Goal: Information Seeking & Learning: Check status

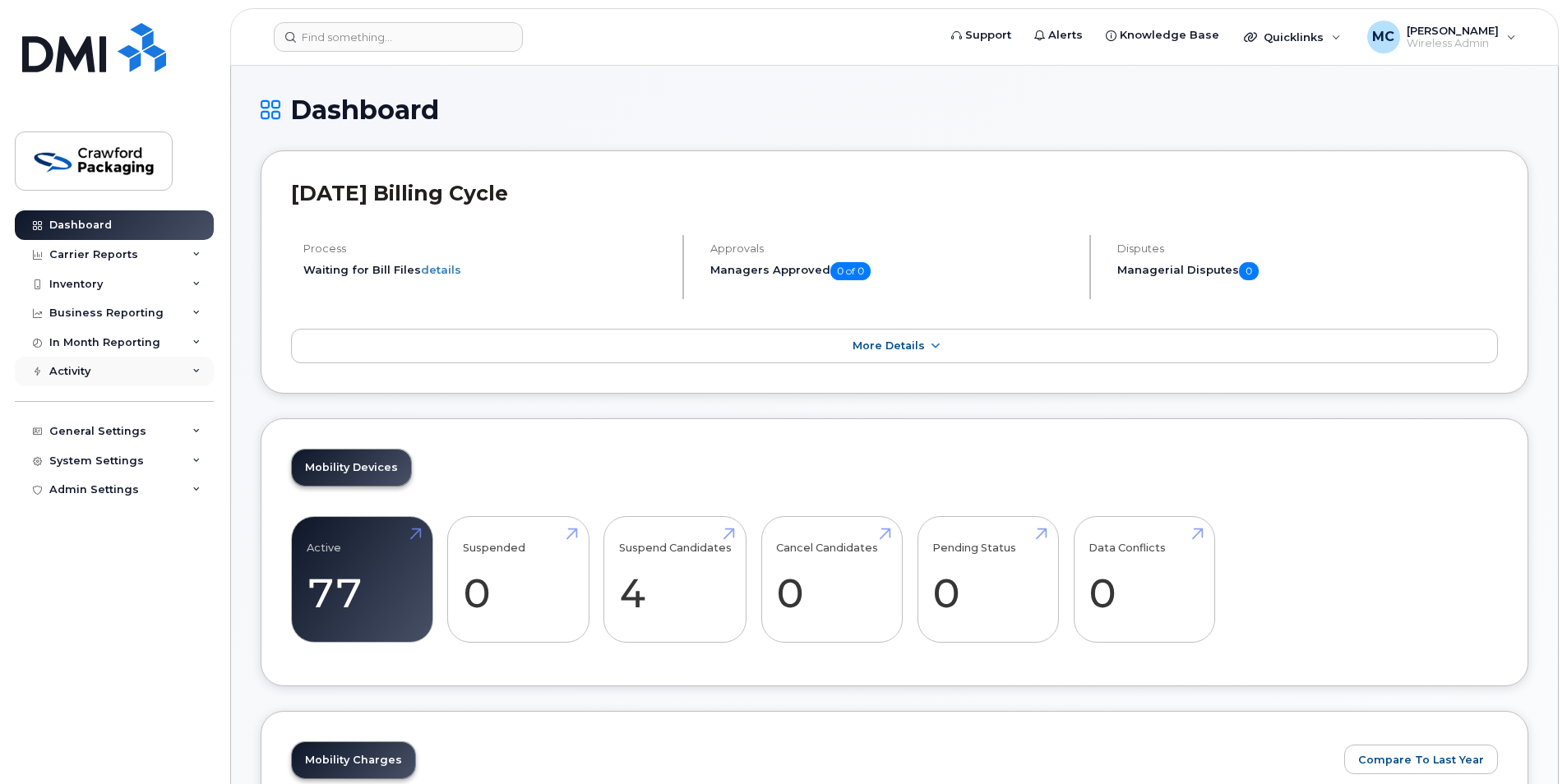
click at [184, 370] on div "Activity" at bounding box center [113, 371] width 199 height 30
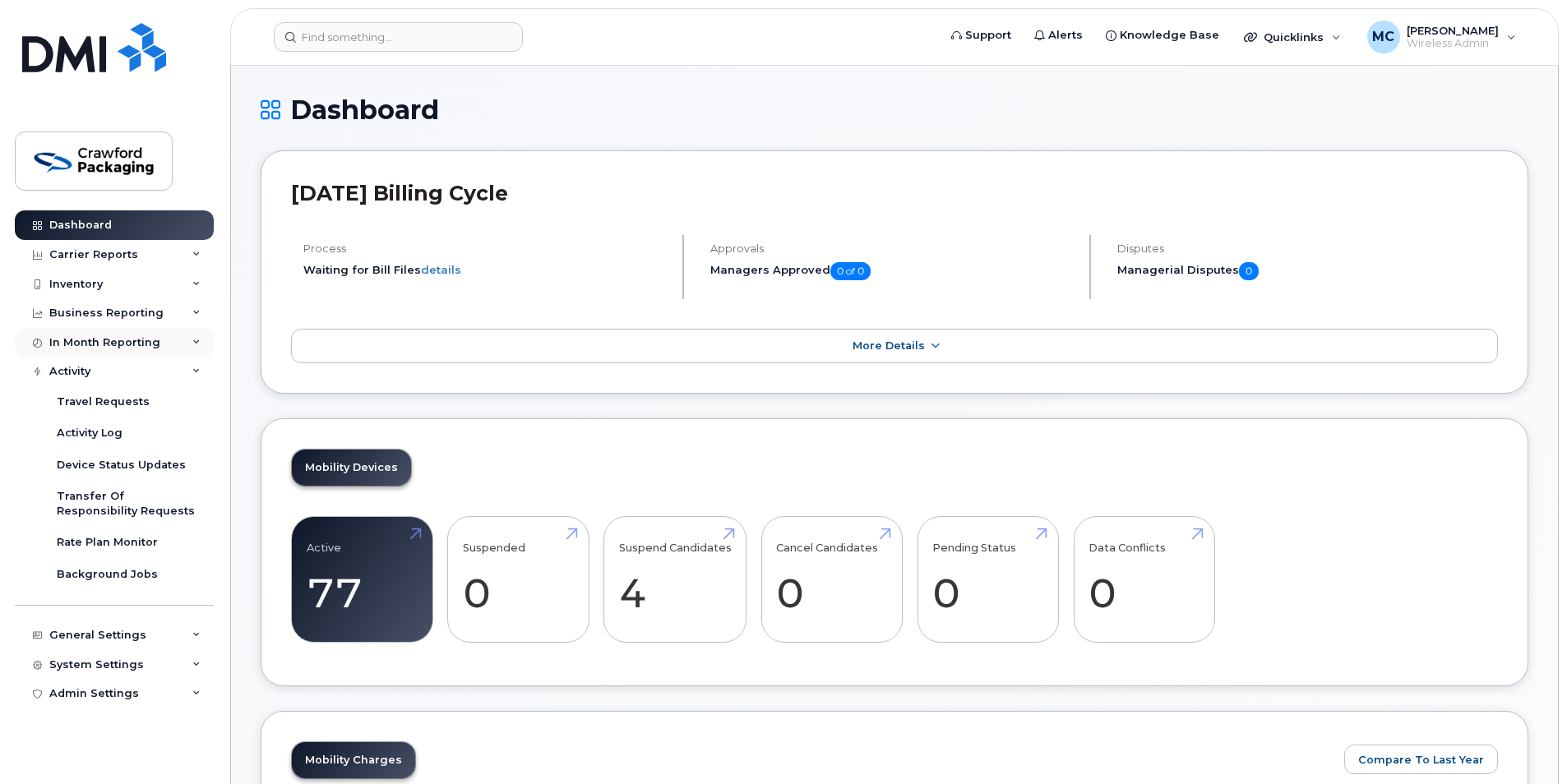
click at [192, 341] on icon at bounding box center [196, 343] width 8 height 8
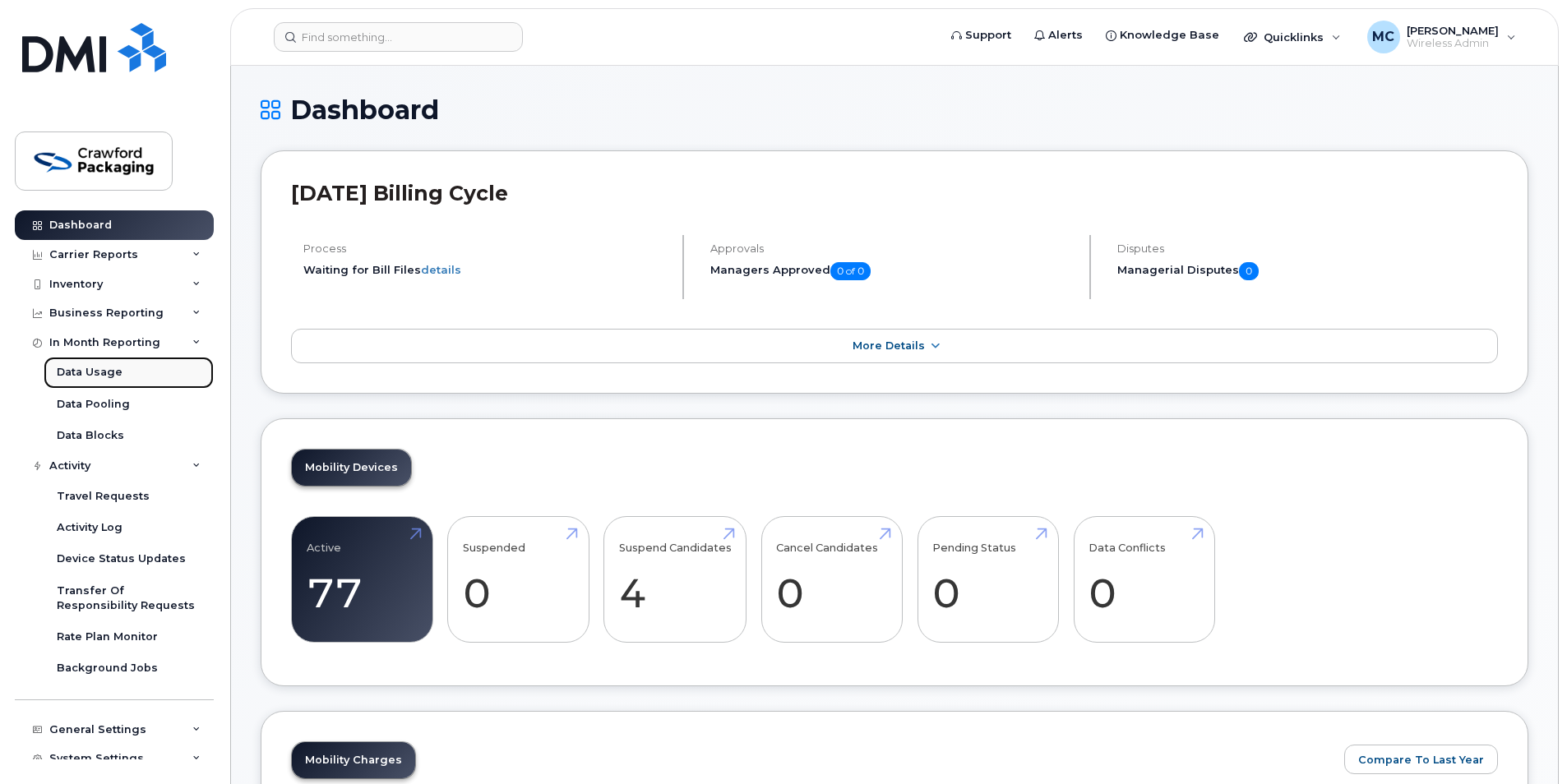
click at [101, 368] on div "Data Usage" at bounding box center [90, 372] width 66 height 14
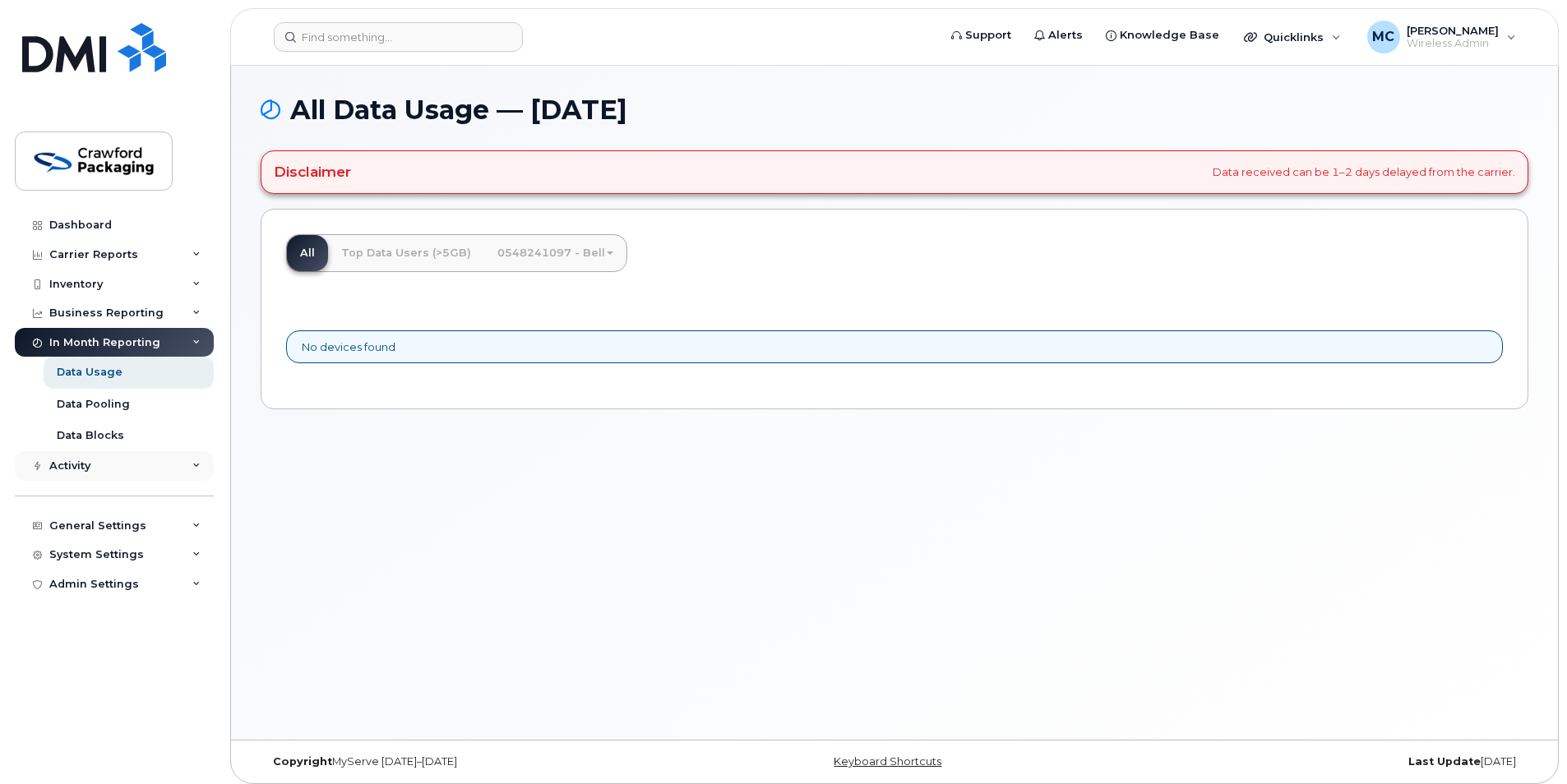
click at [96, 465] on div "Activity" at bounding box center [113, 466] width 199 height 30
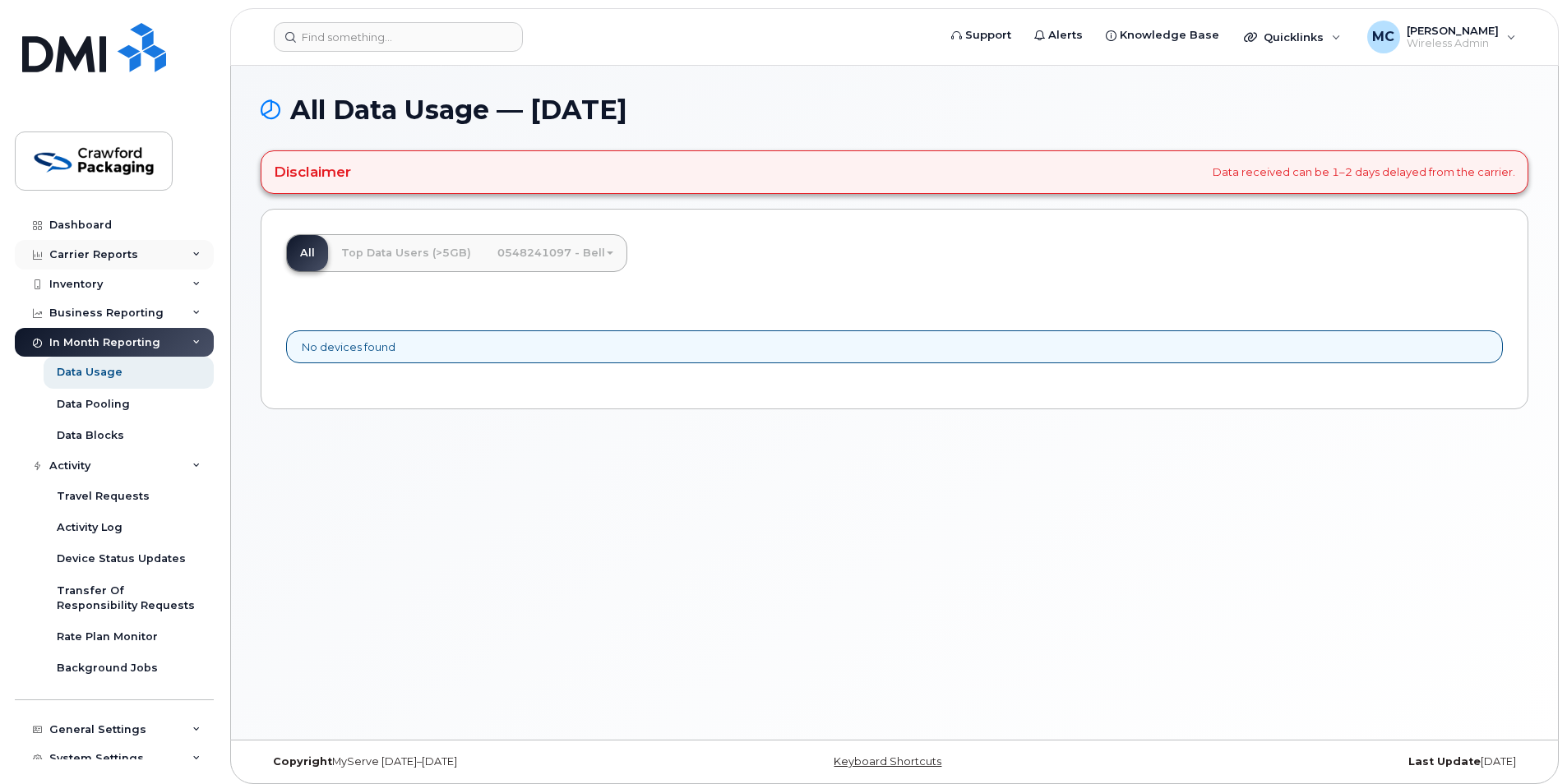
click at [144, 258] on div "Carrier Reports" at bounding box center [113, 255] width 199 height 30
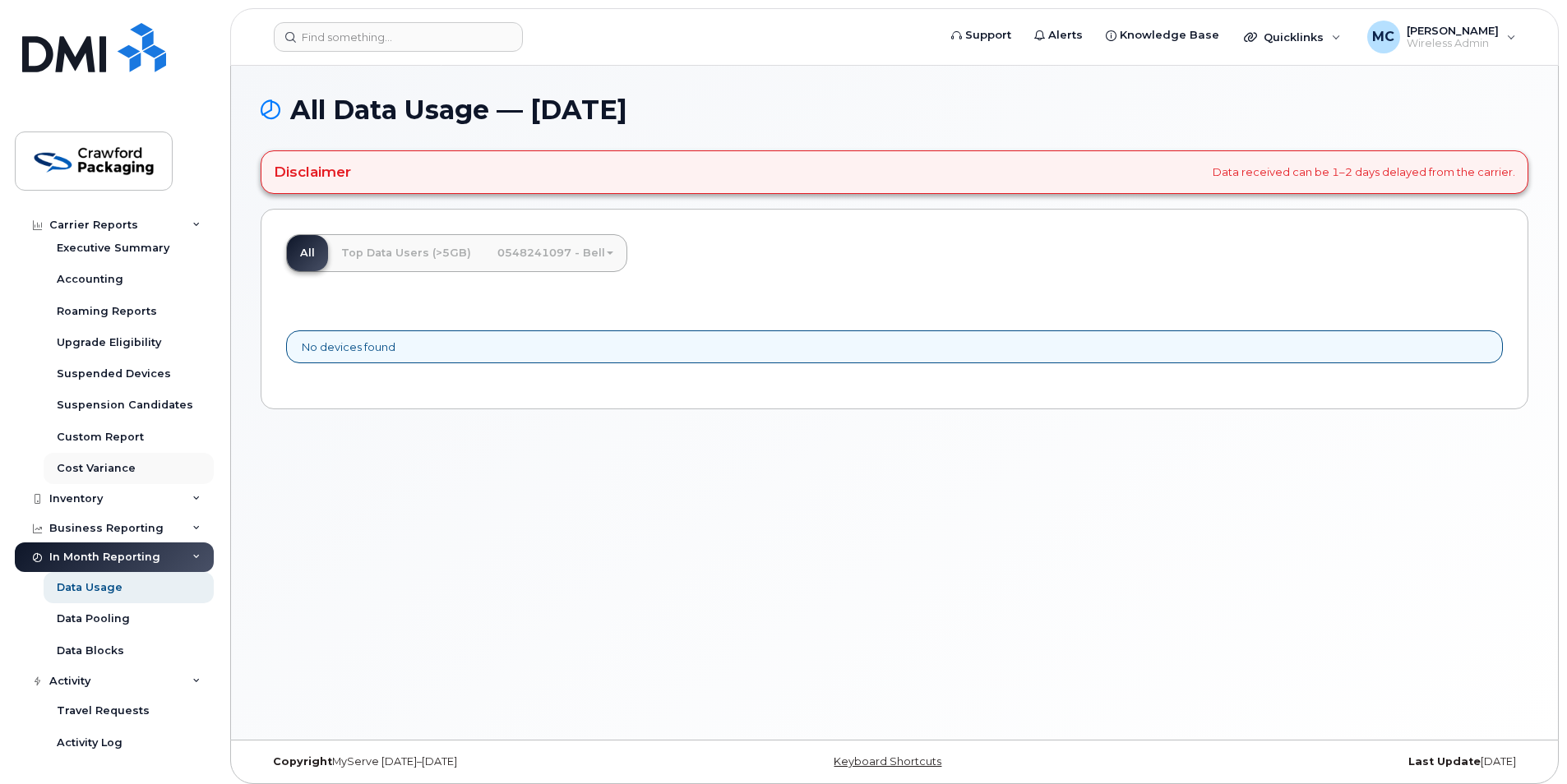
scroll to position [200, 0]
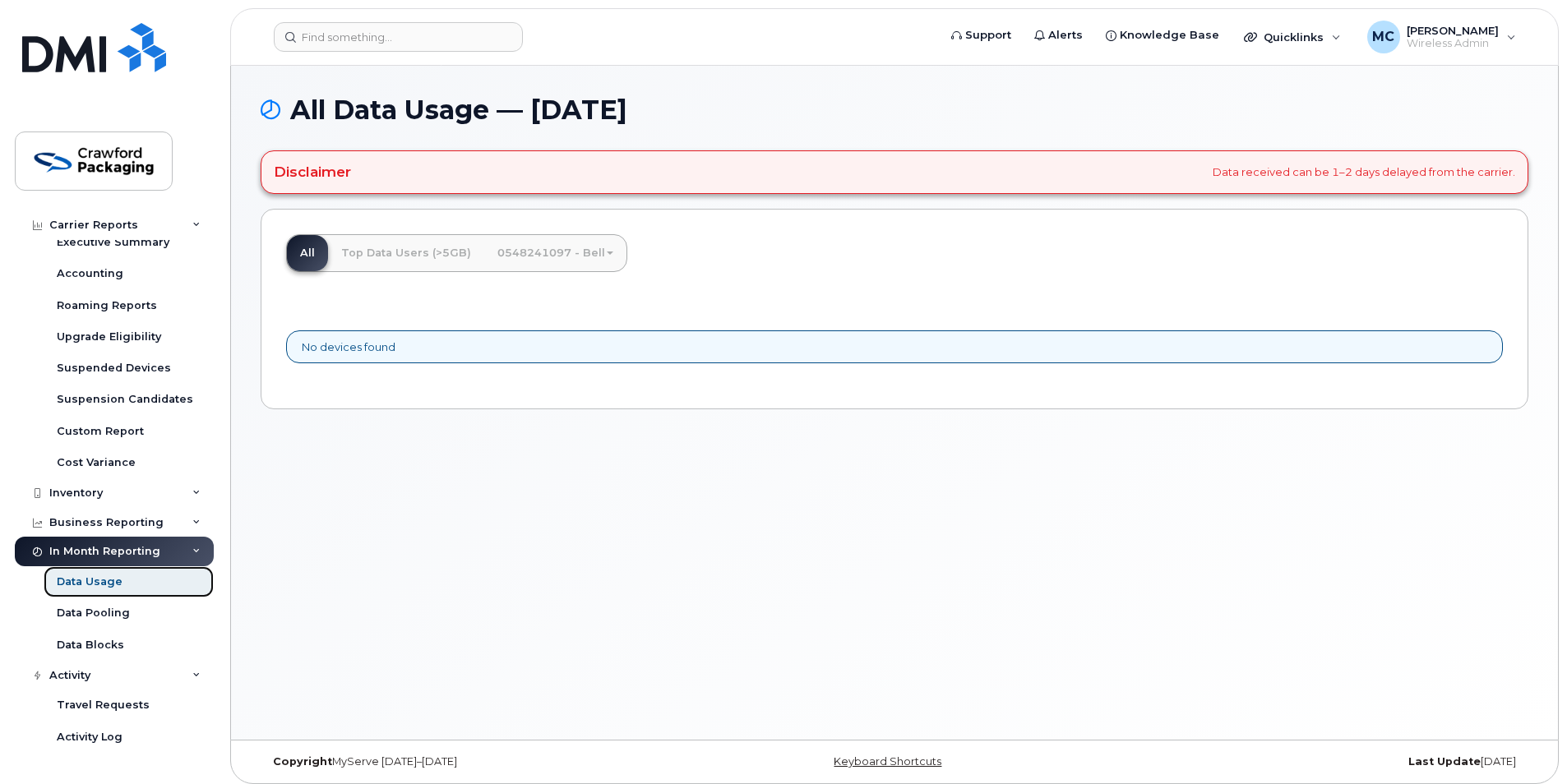
click at [80, 589] on div "Data Usage" at bounding box center [90, 581] width 66 height 14
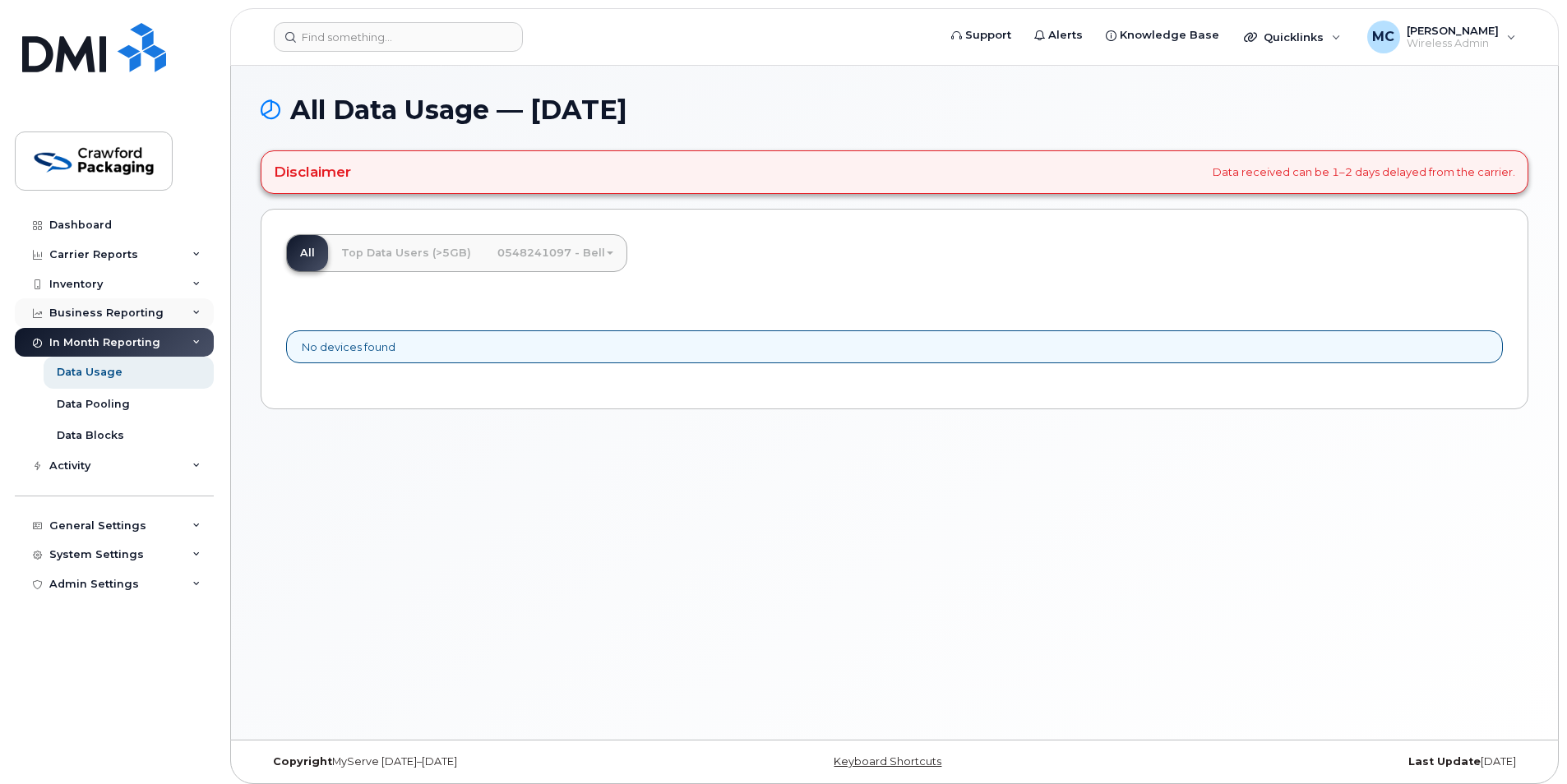
click at [123, 303] on div "Business Reporting" at bounding box center [113, 313] width 199 height 30
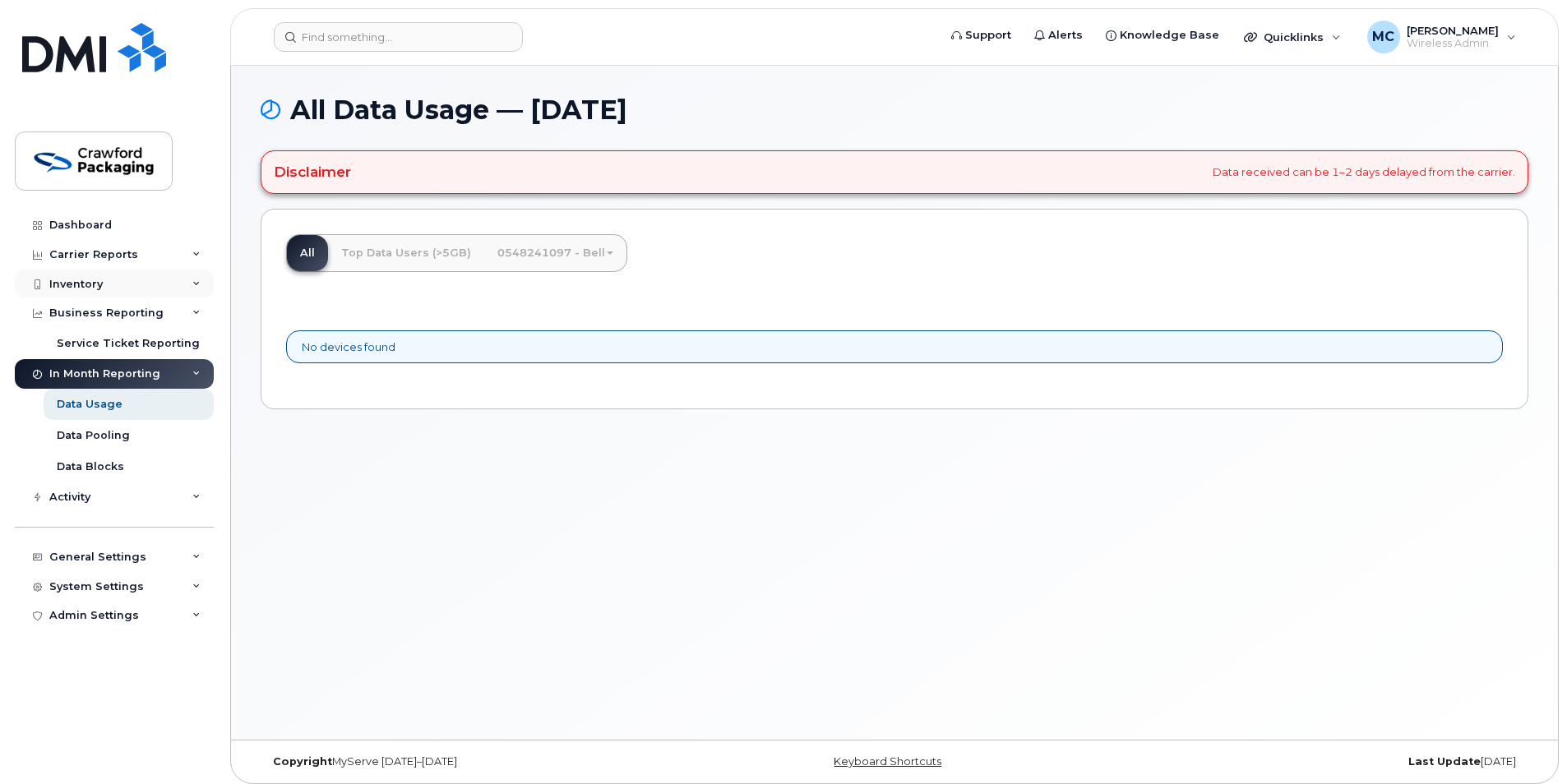
click at [121, 292] on div "Inventory" at bounding box center [113, 284] width 199 height 30
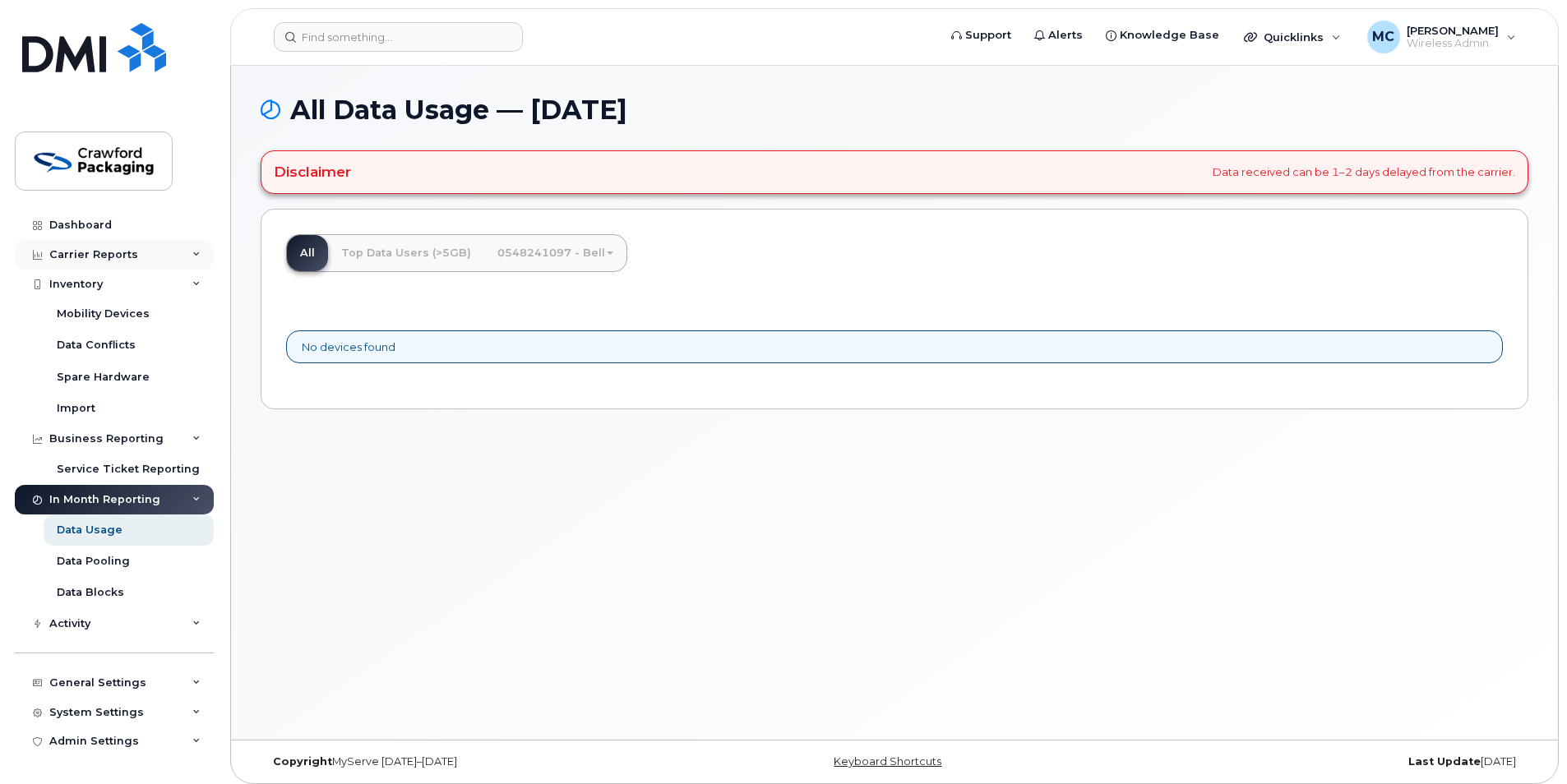
click at [129, 257] on div "Carrier Reports" at bounding box center [93, 255] width 89 height 14
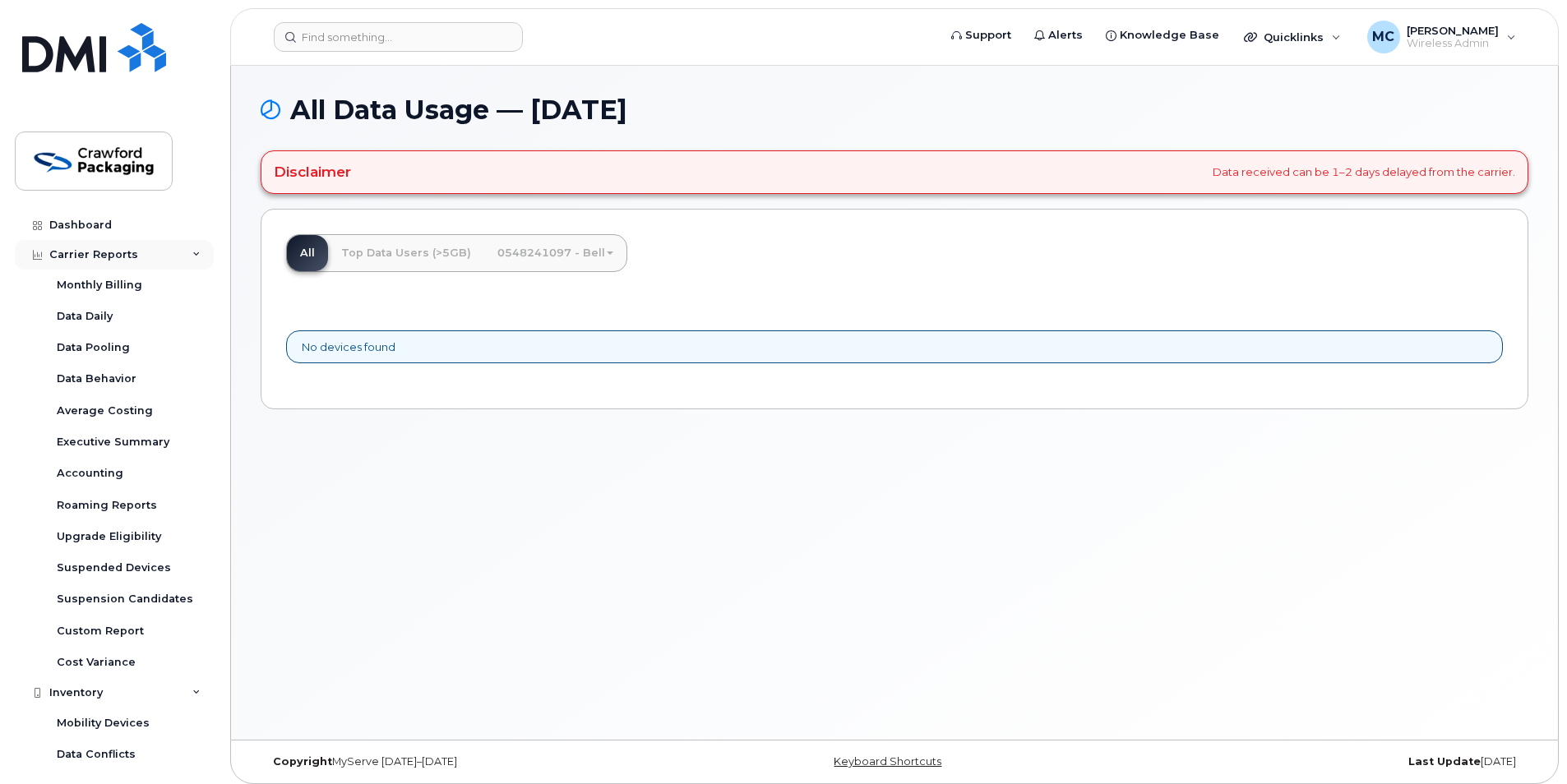
click at [121, 253] on div "Carrier Reports" at bounding box center [93, 255] width 89 height 14
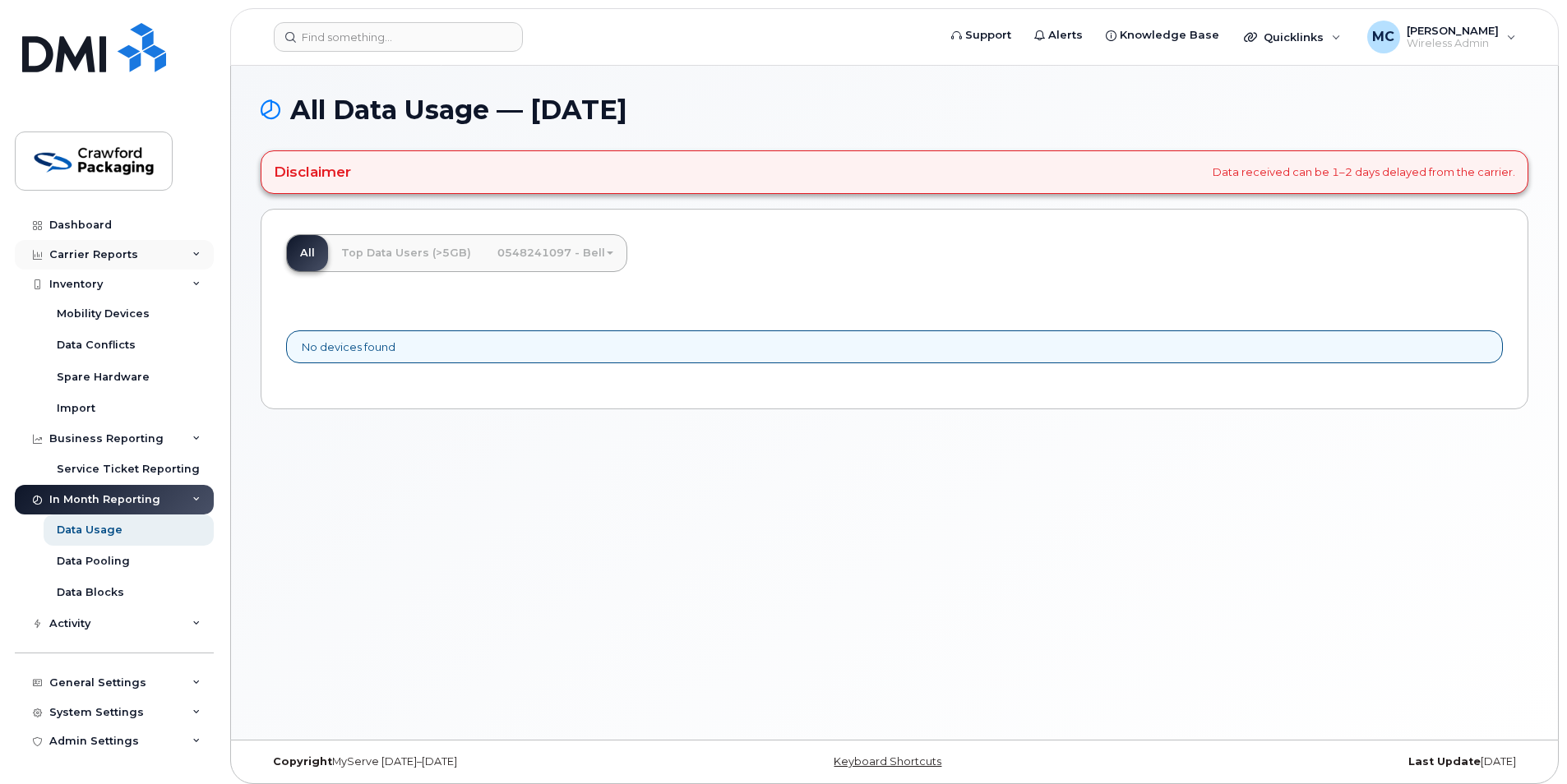
click at [90, 255] on div "Carrier Reports" at bounding box center [93, 255] width 89 height 14
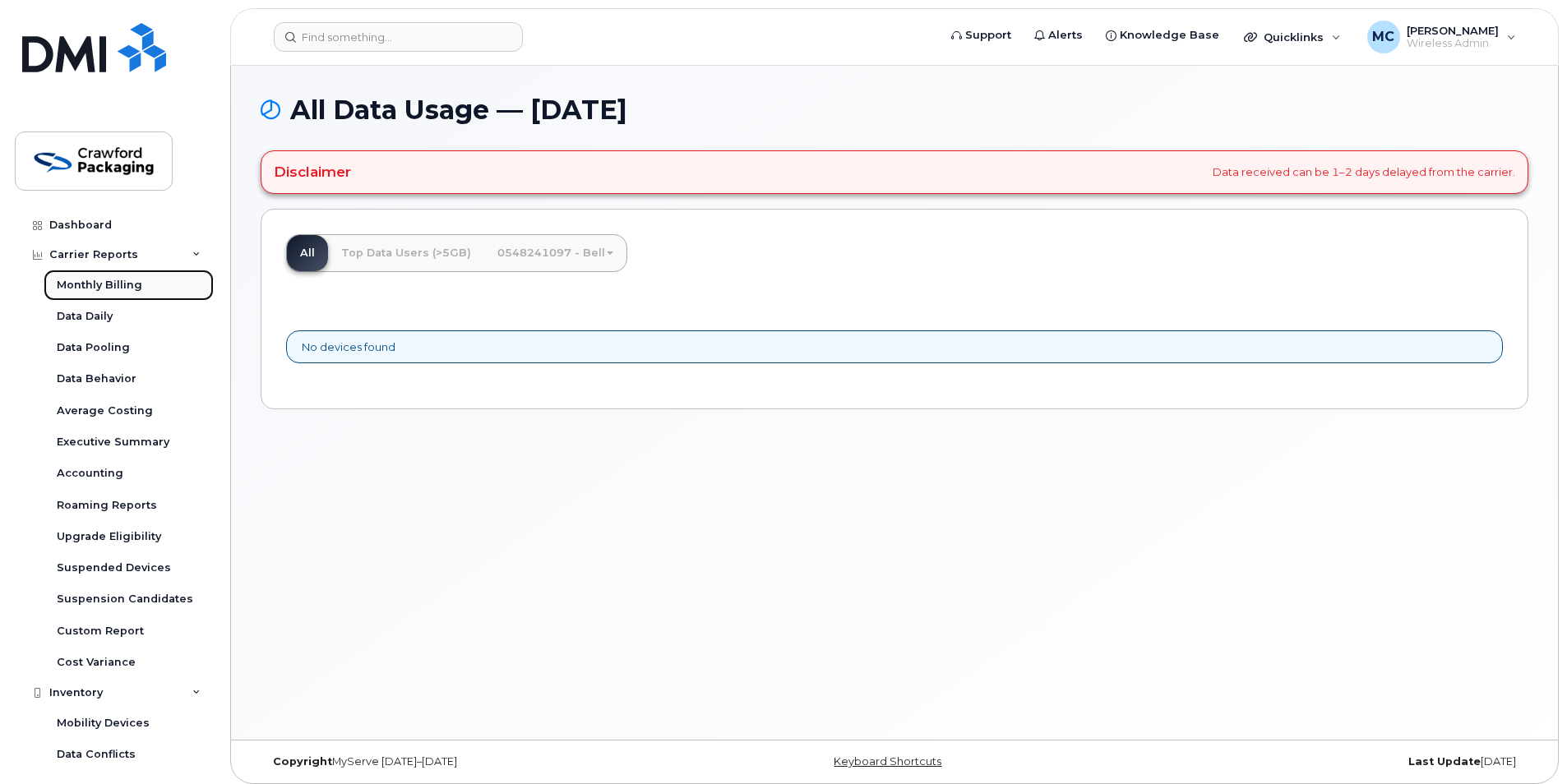
click at [104, 281] on div "Monthly Billing" at bounding box center [99, 284] width 85 height 14
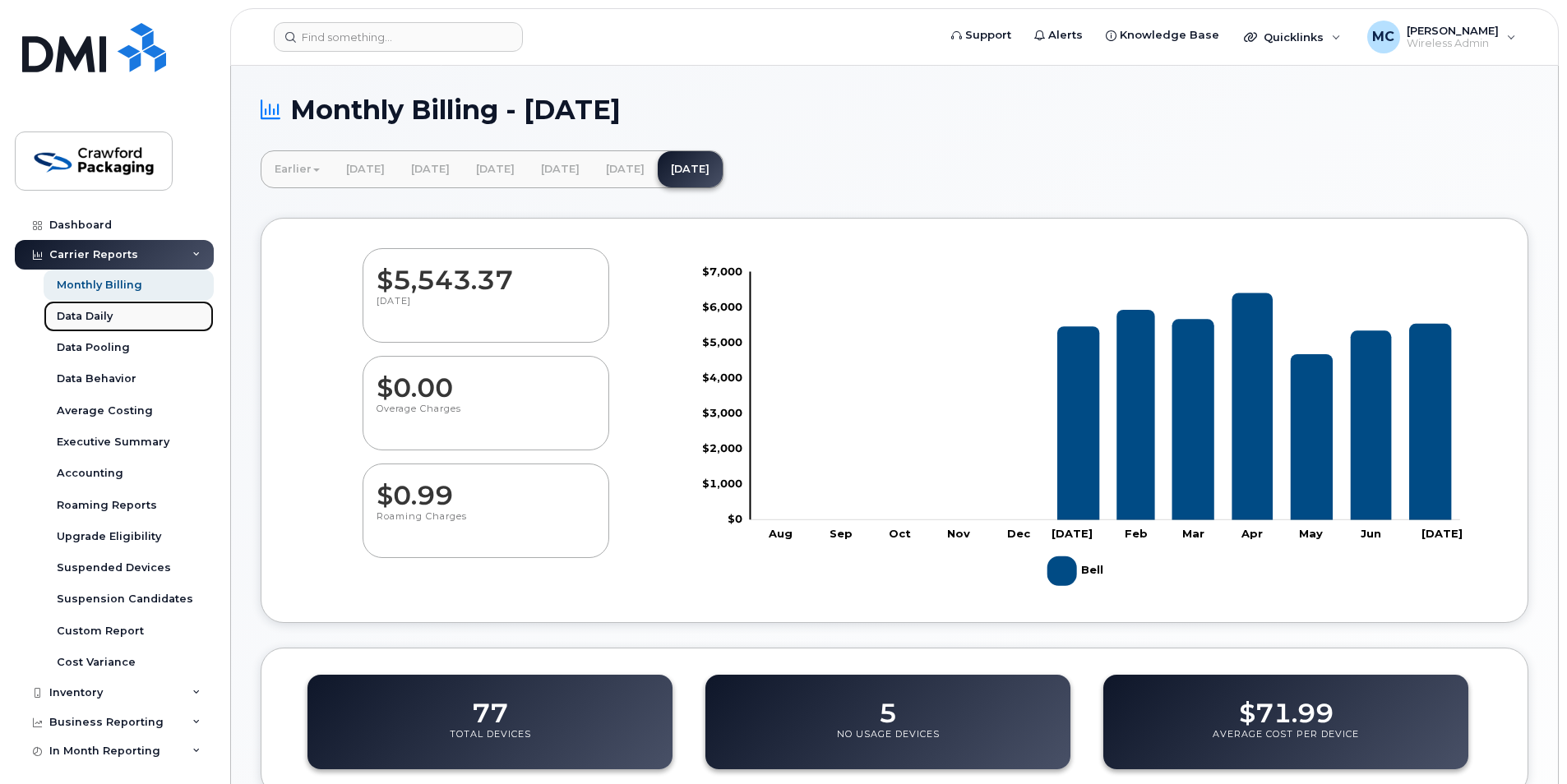
click at [94, 326] on link "Data Daily" at bounding box center [129, 316] width 170 height 31
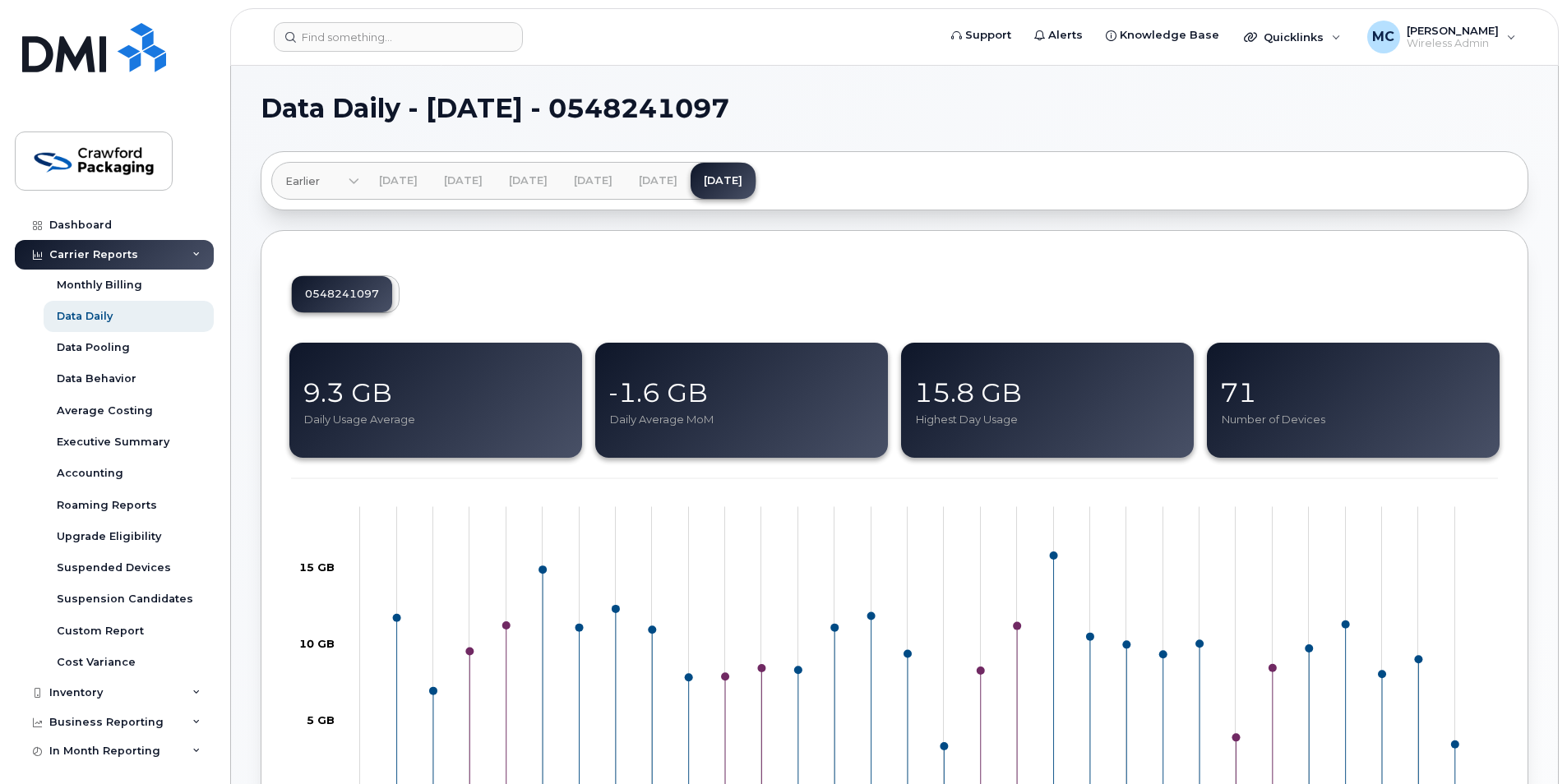
click at [113, 244] on div "Carrier Reports" at bounding box center [113, 255] width 199 height 30
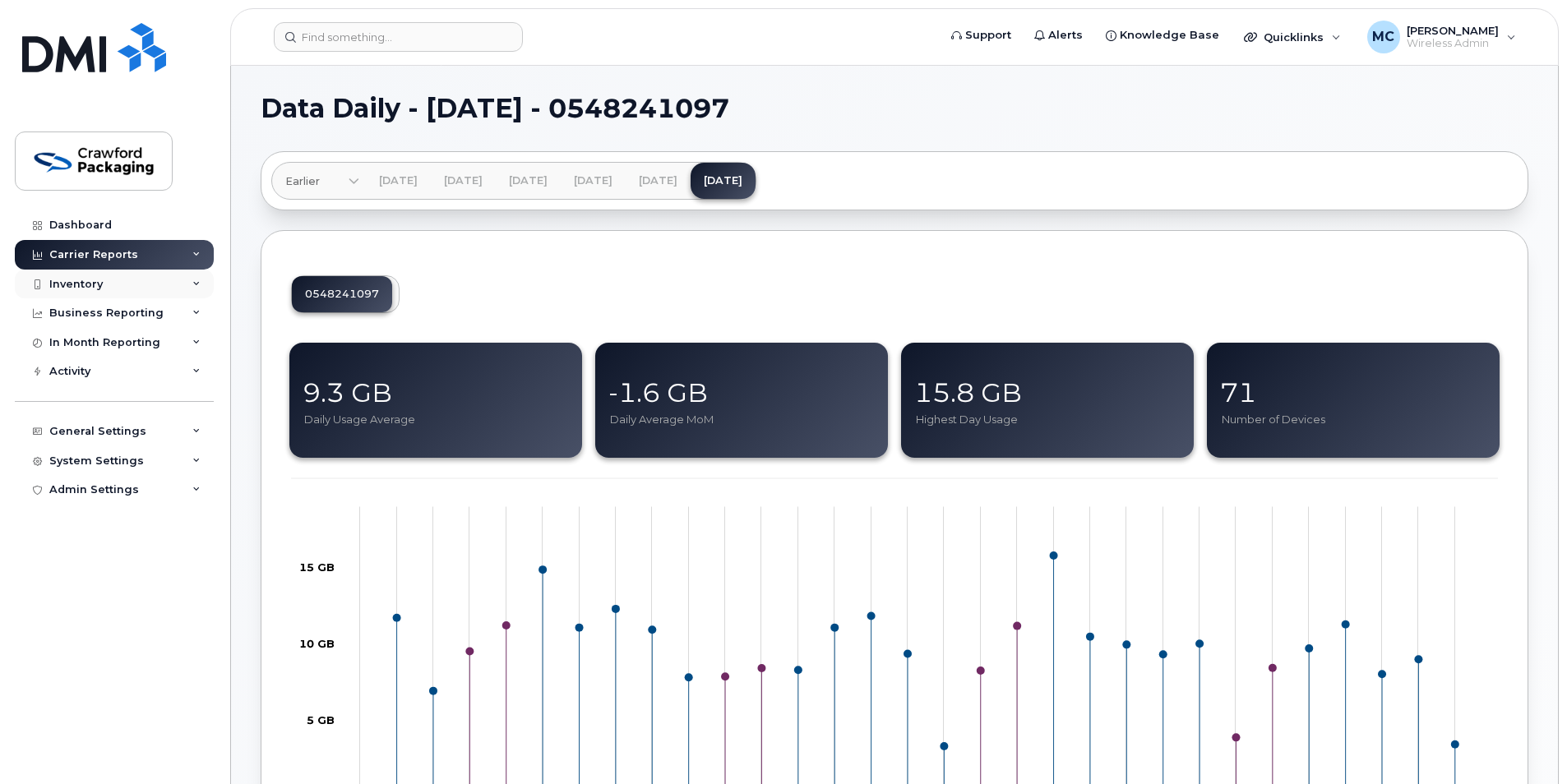
click at [102, 296] on div "Inventory" at bounding box center [113, 284] width 199 height 30
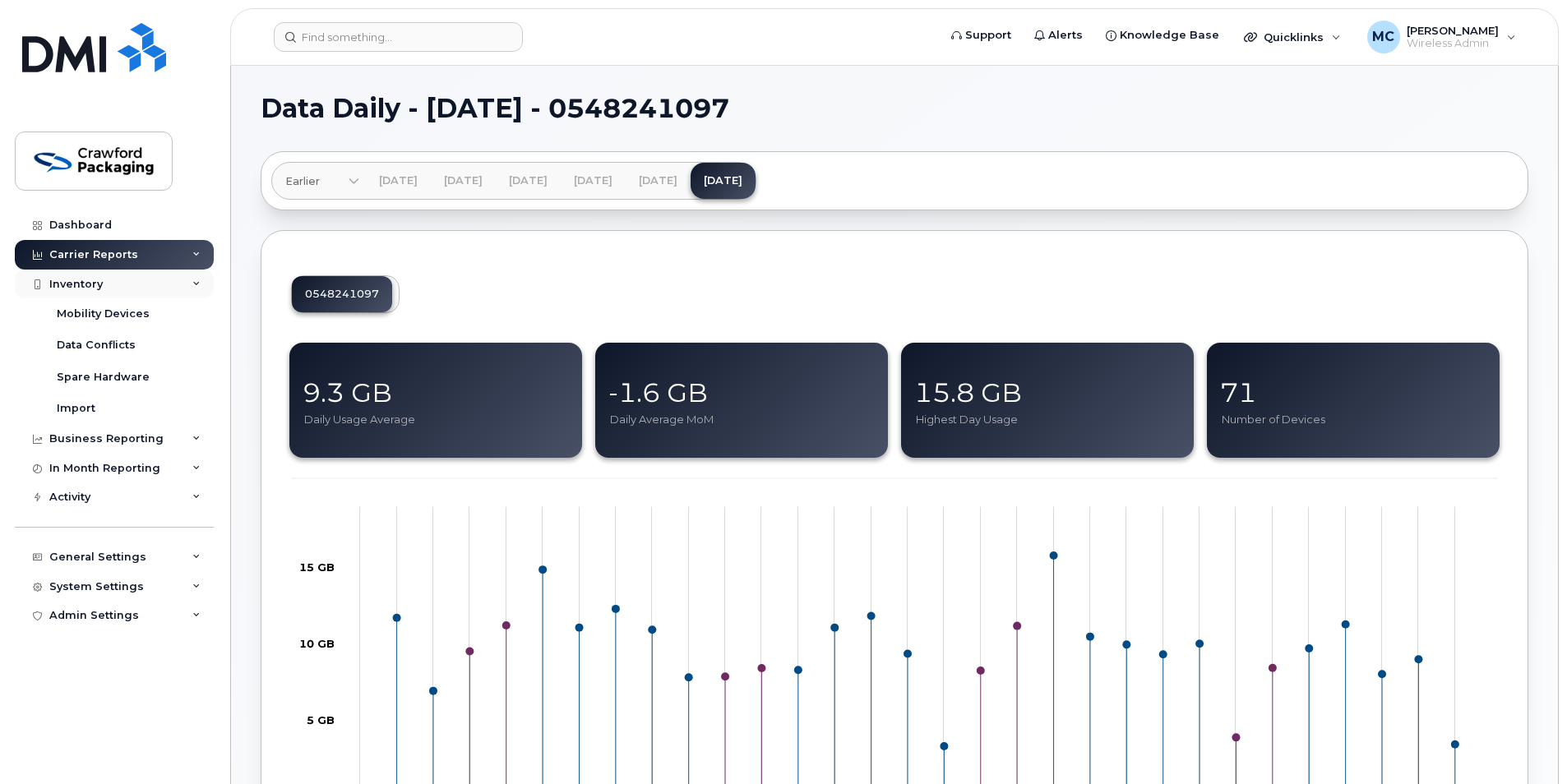
click at [84, 288] on div "Inventory" at bounding box center [75, 284] width 53 height 14
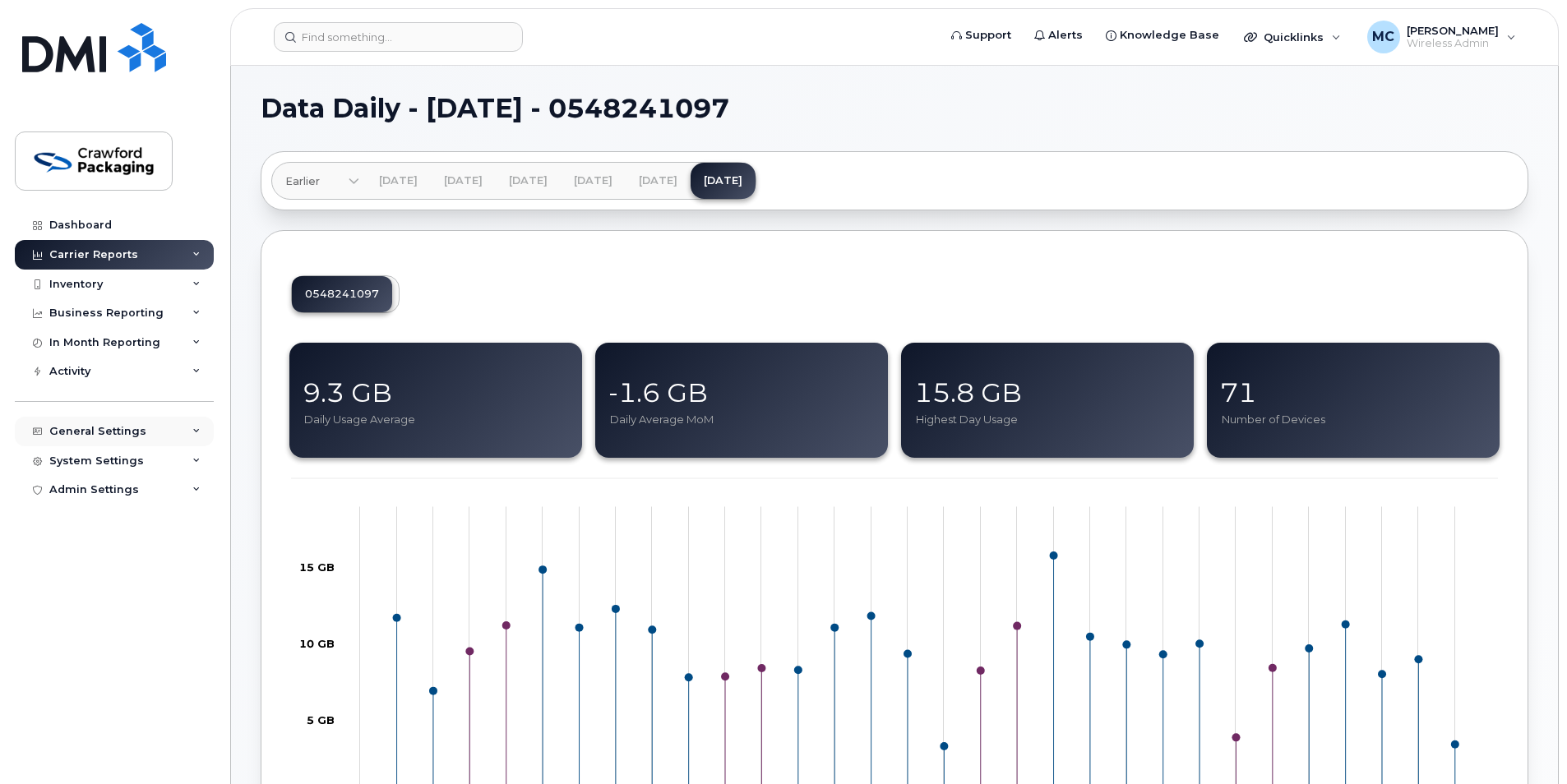
click at [91, 437] on div "General Settings" at bounding box center [97, 431] width 97 height 14
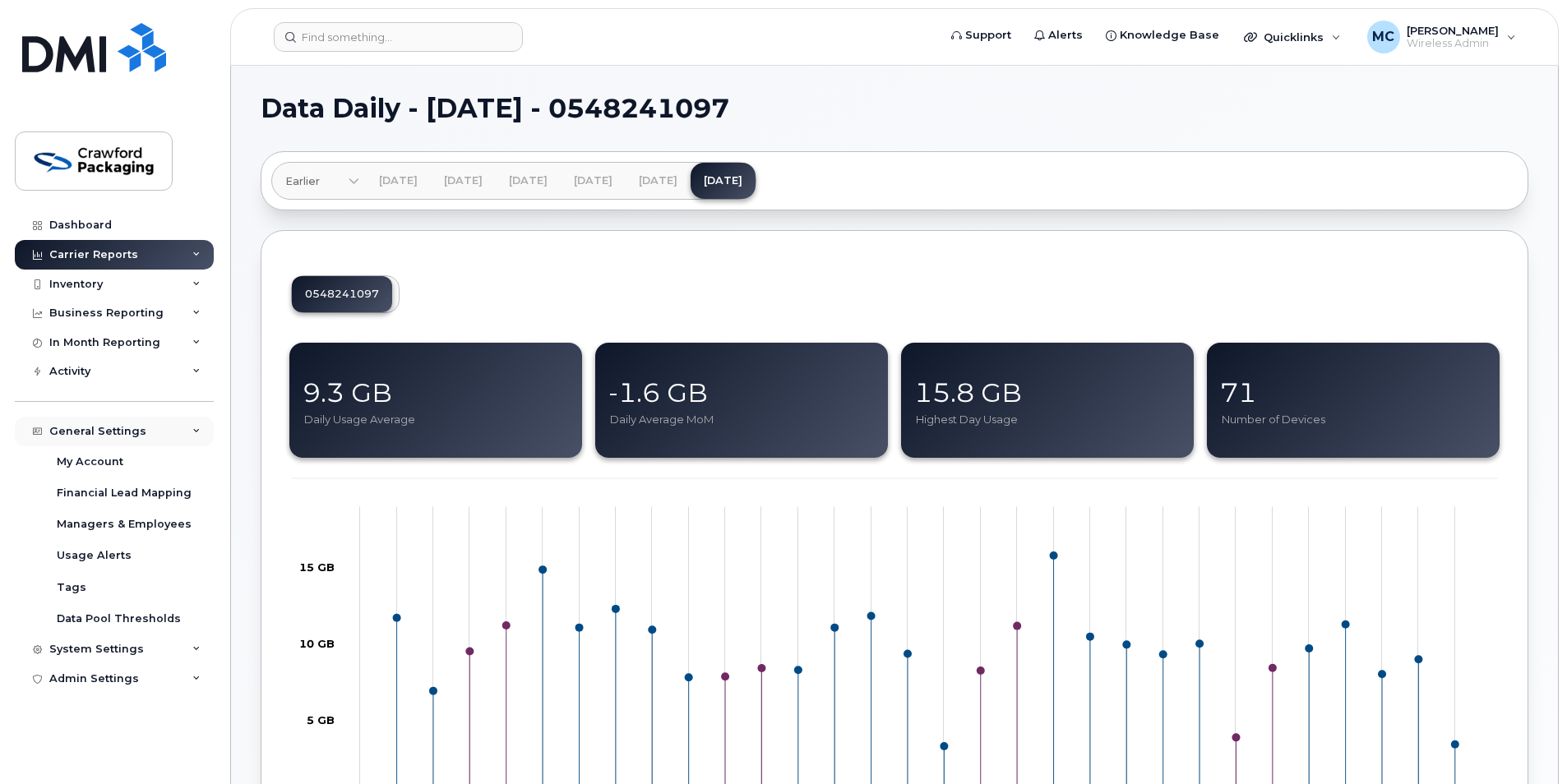
click at [91, 437] on div "General Settings" at bounding box center [97, 431] width 97 height 14
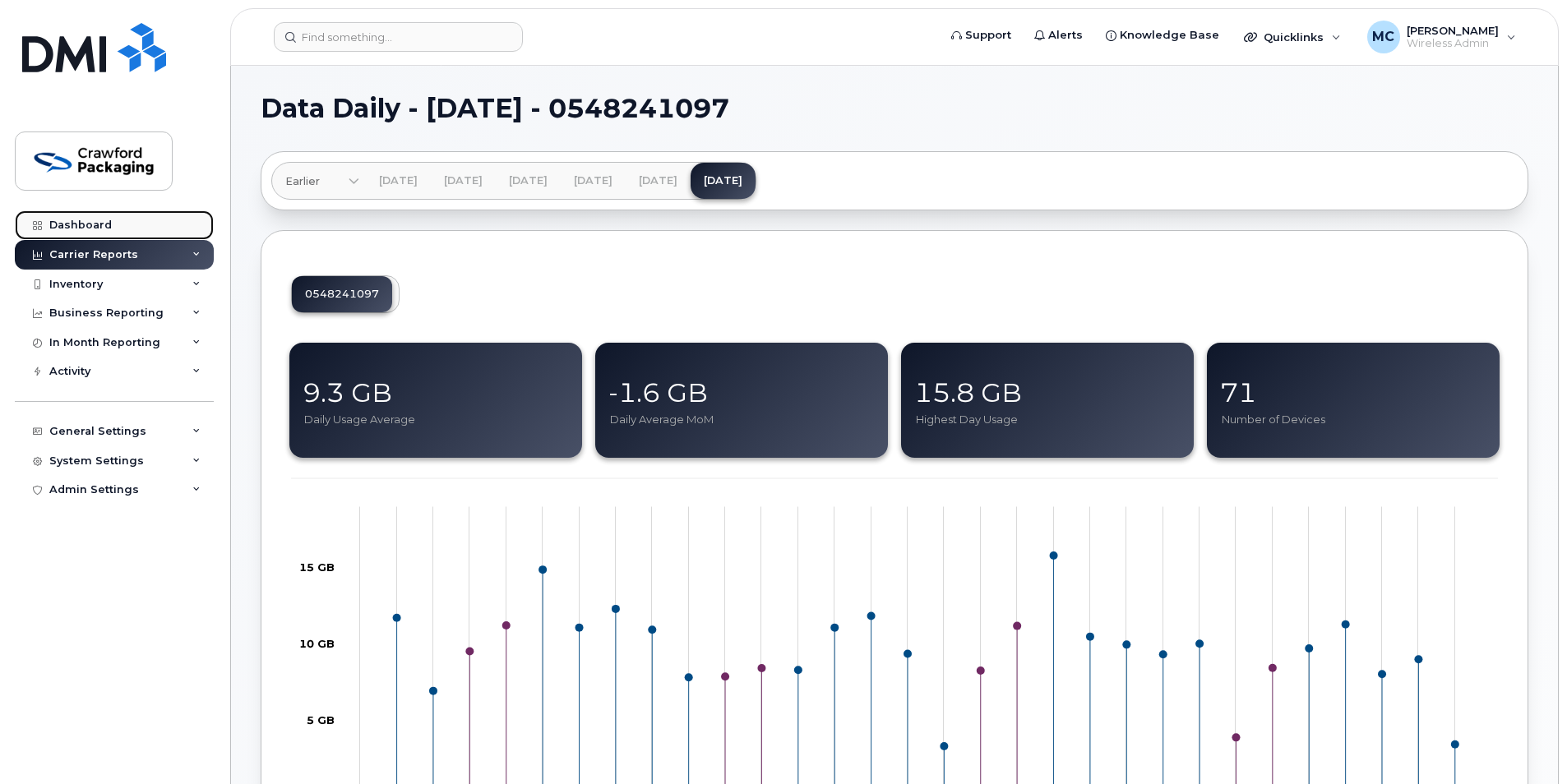
click at [69, 232] on link "Dashboard" at bounding box center [113, 225] width 199 height 30
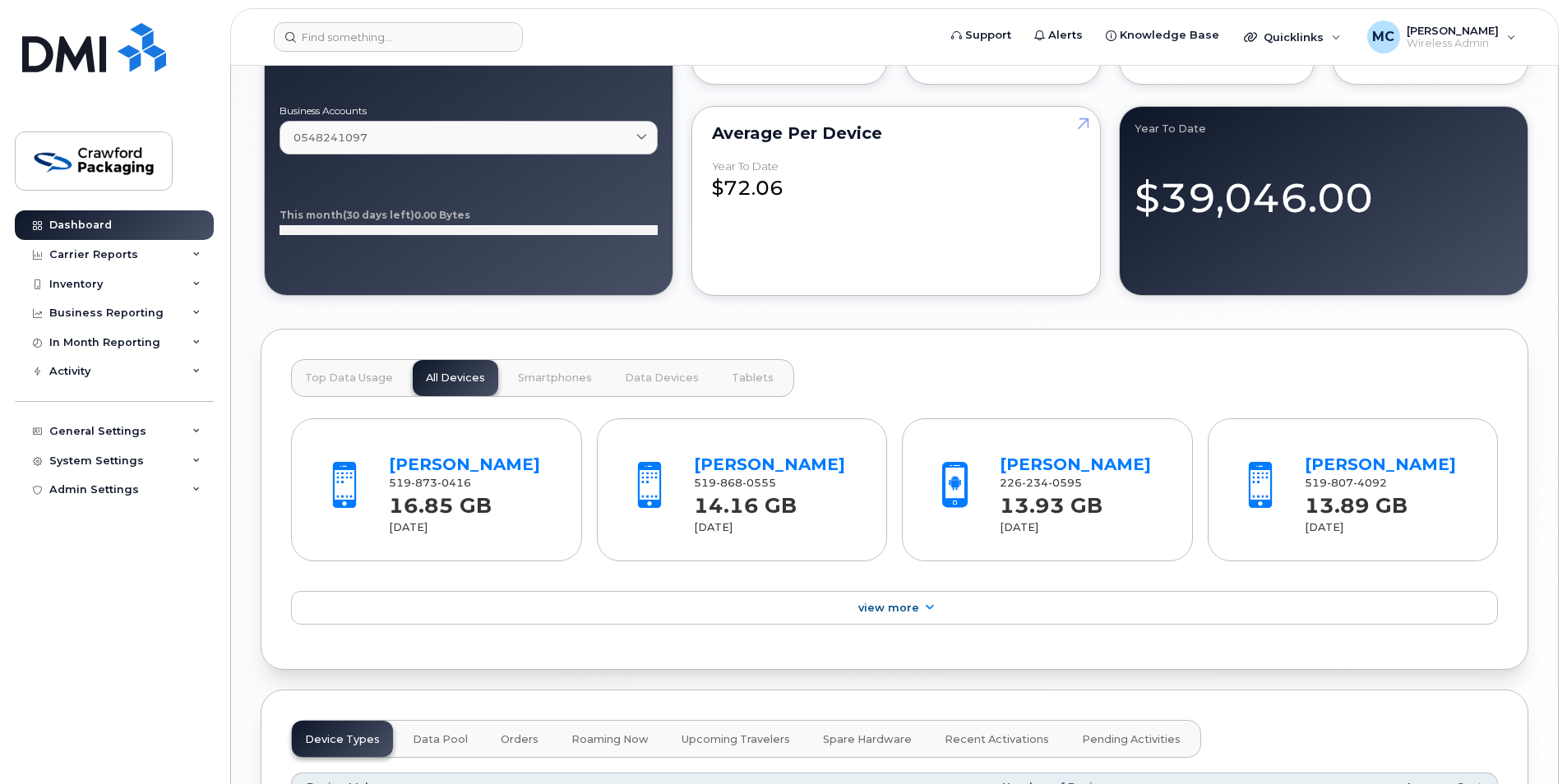
scroll to position [1347, 0]
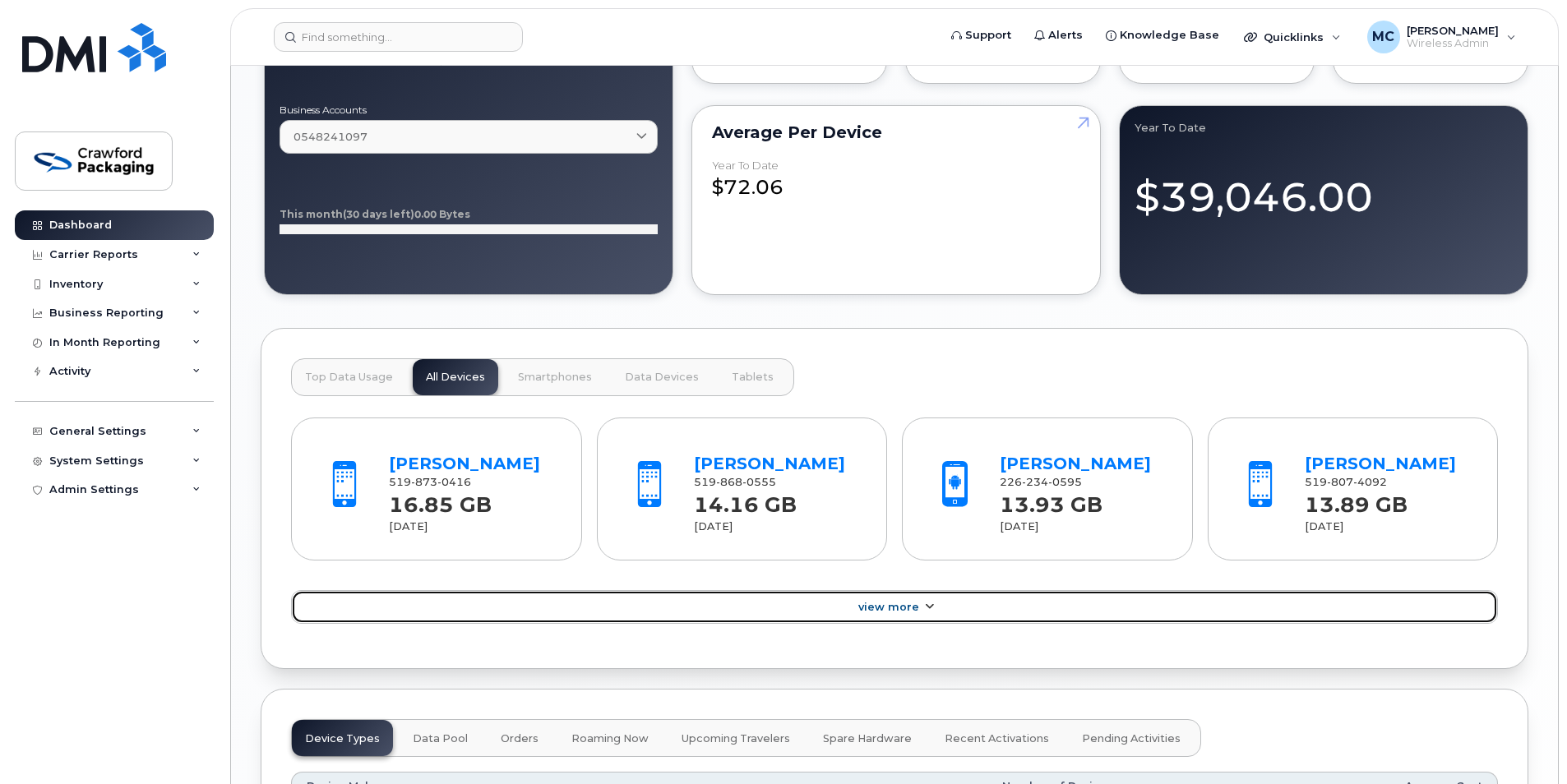
click at [922, 612] on icon at bounding box center [929, 606] width 14 height 11
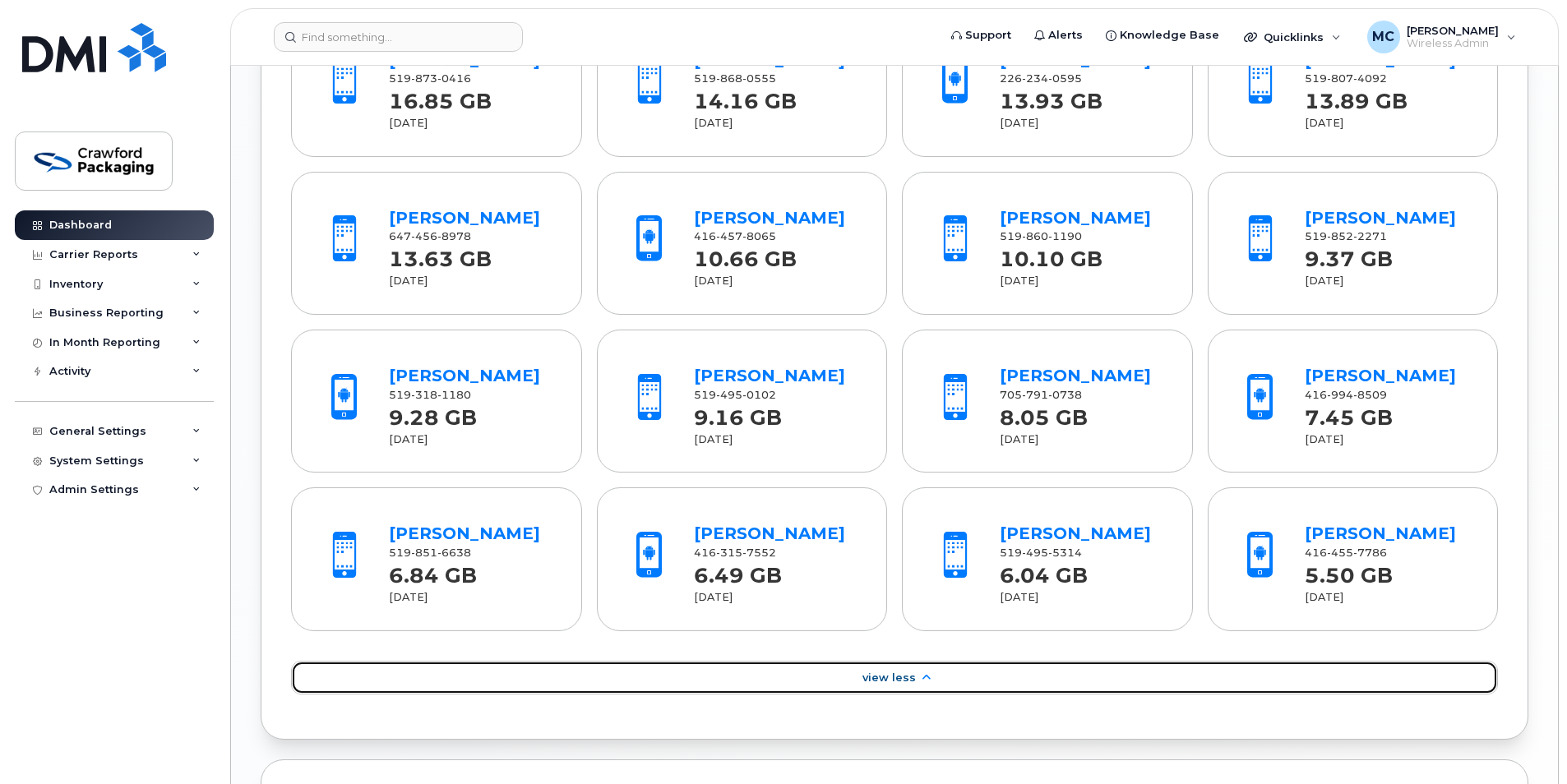
scroll to position [1752, 0]
click at [920, 683] on icon at bounding box center [926, 677] width 14 height 11
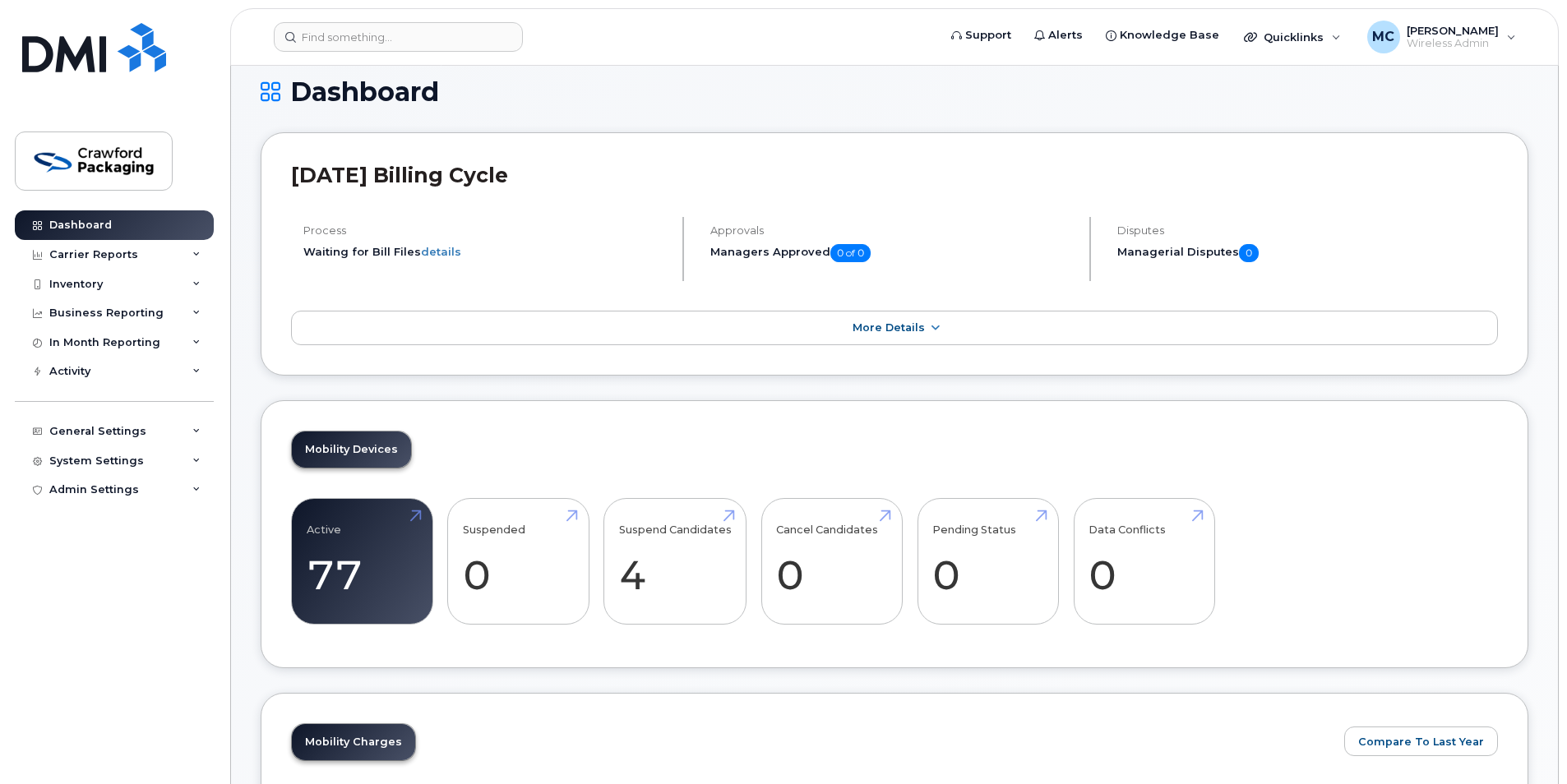
scroll to position [0, 0]
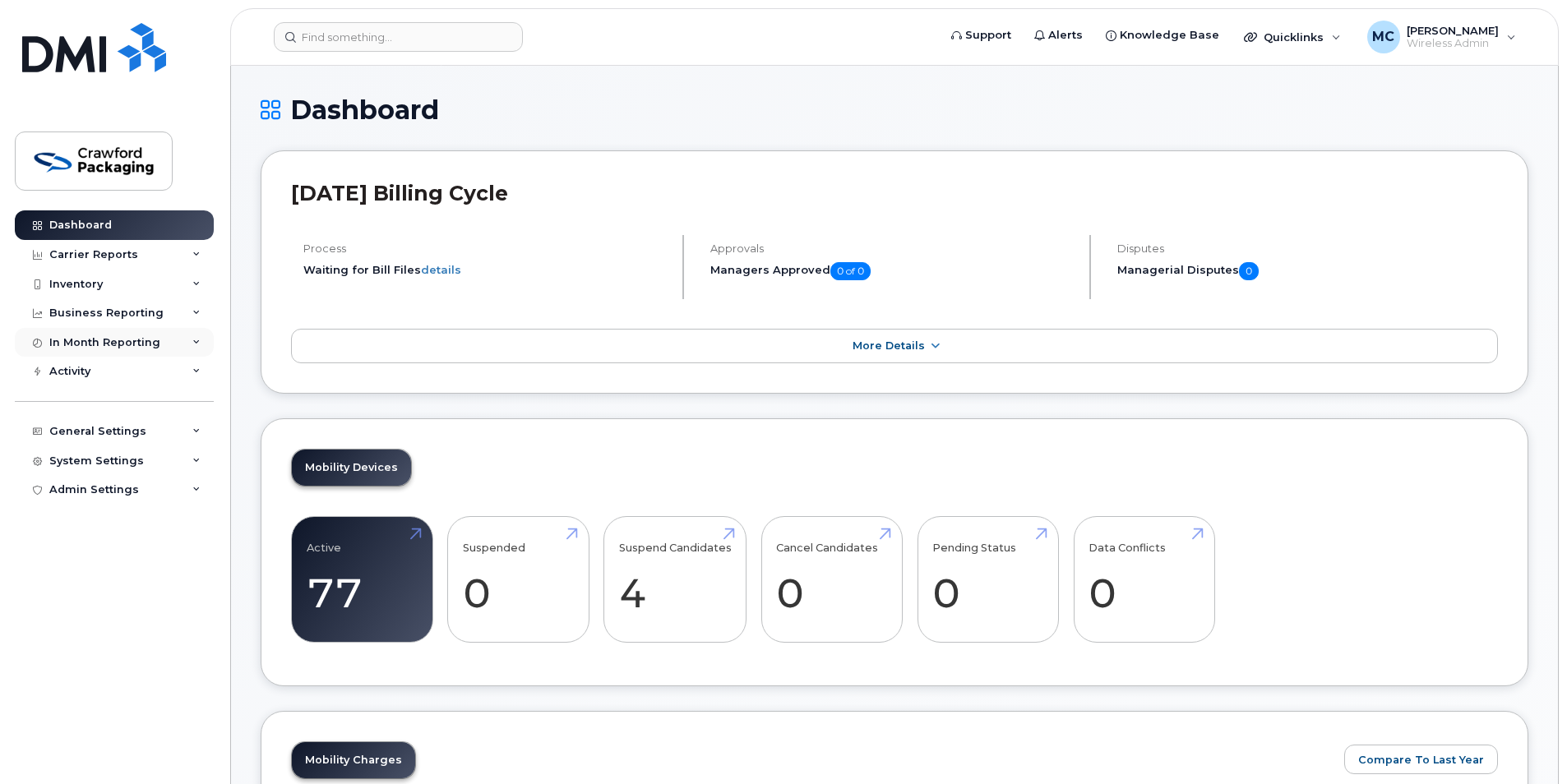
click at [178, 336] on div "In Month Reporting" at bounding box center [113, 343] width 199 height 30
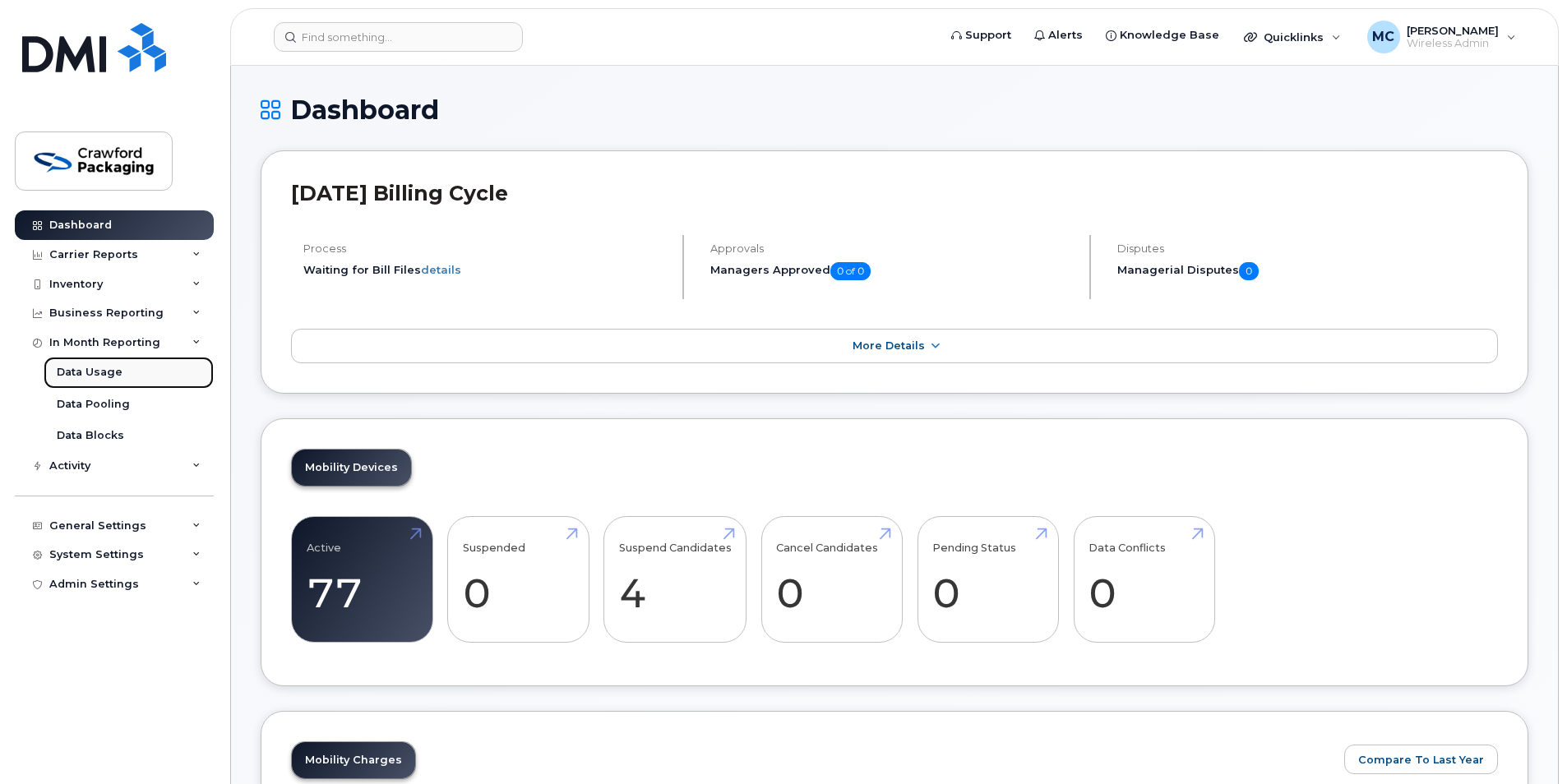
click at [112, 376] on div "Data Usage" at bounding box center [90, 372] width 66 height 14
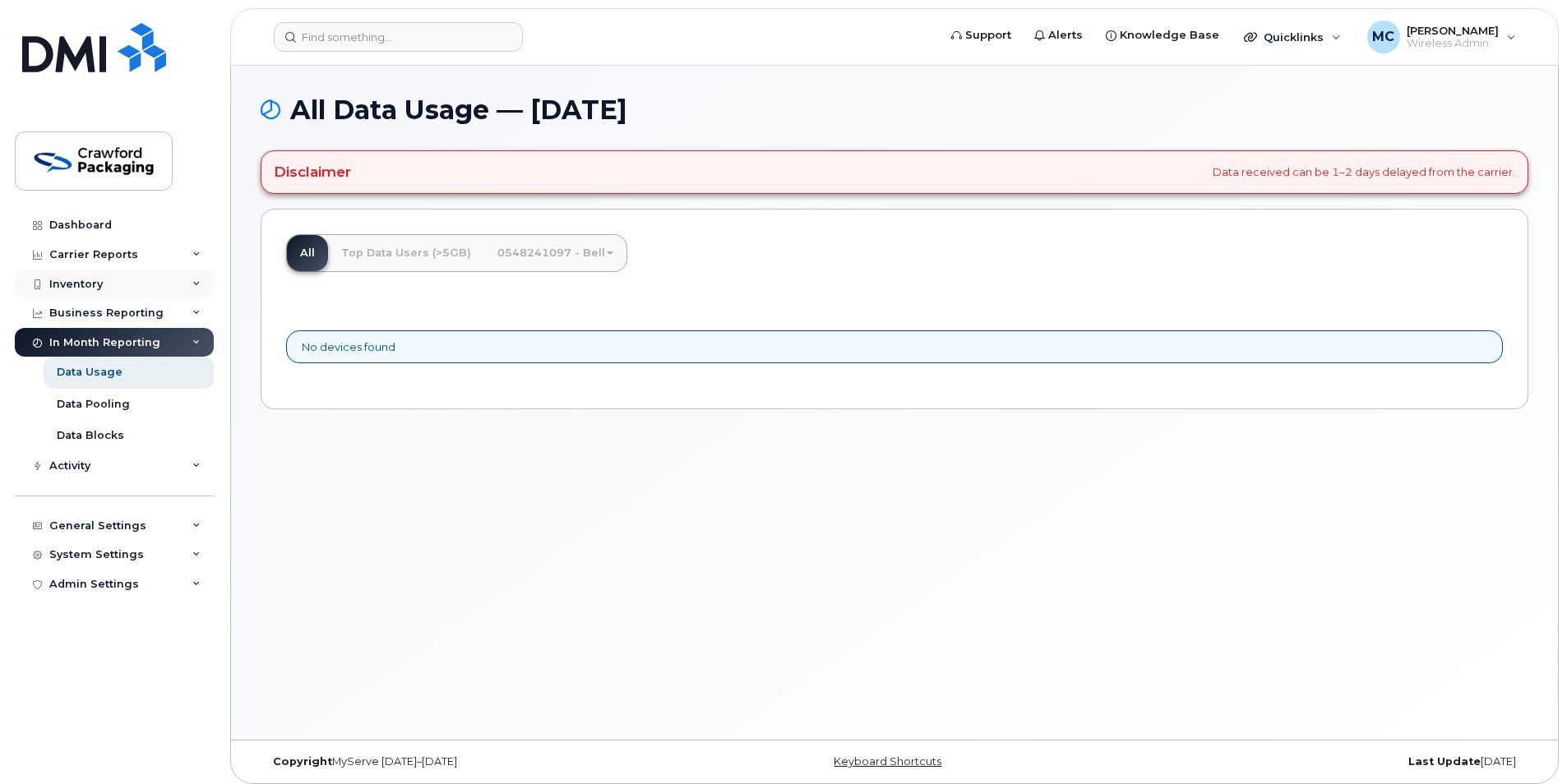
click at [172, 288] on div "Inventory" at bounding box center [113, 284] width 199 height 30
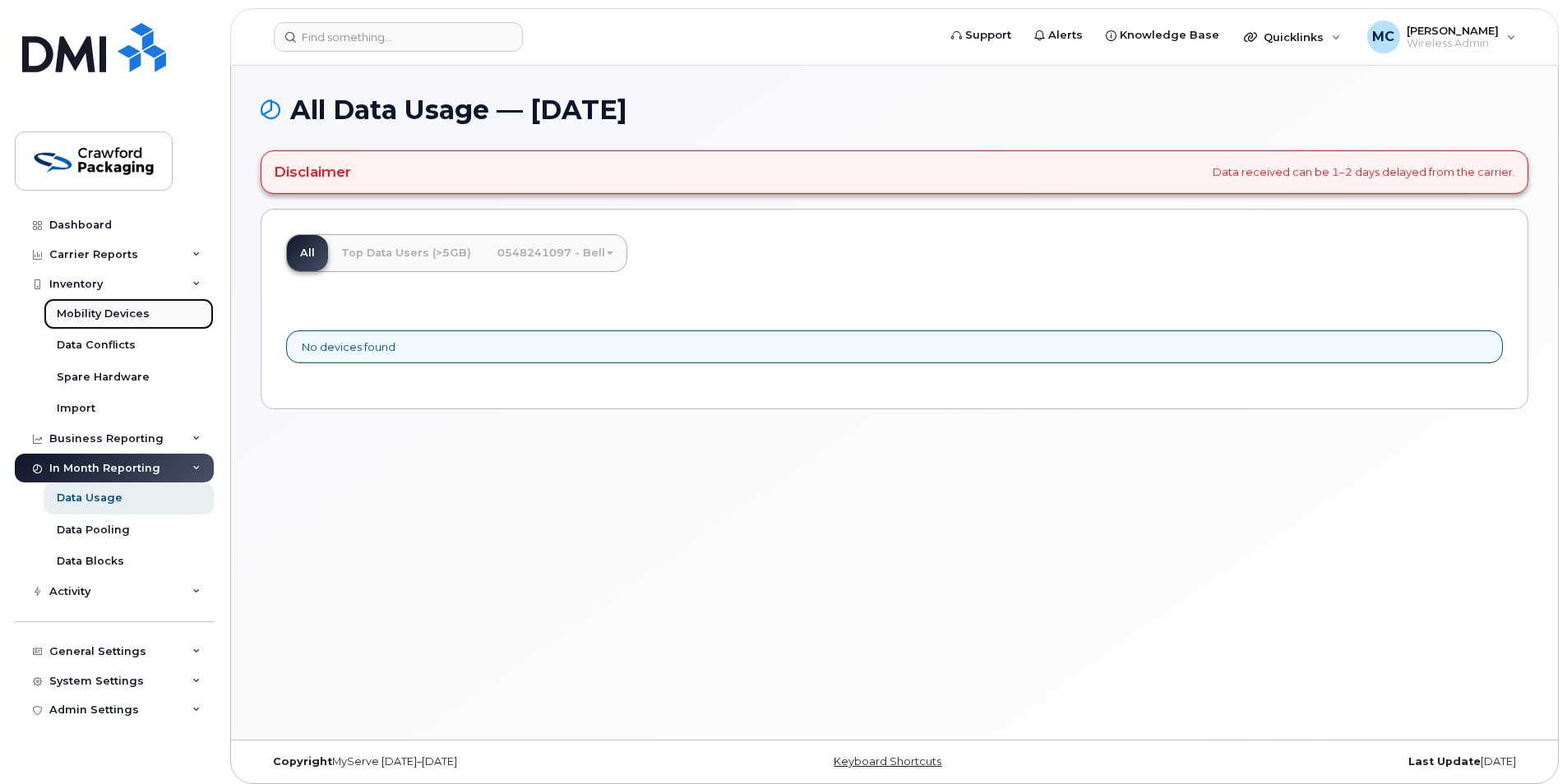
click at [130, 312] on div "Mobility Devices" at bounding box center [103, 314] width 93 height 14
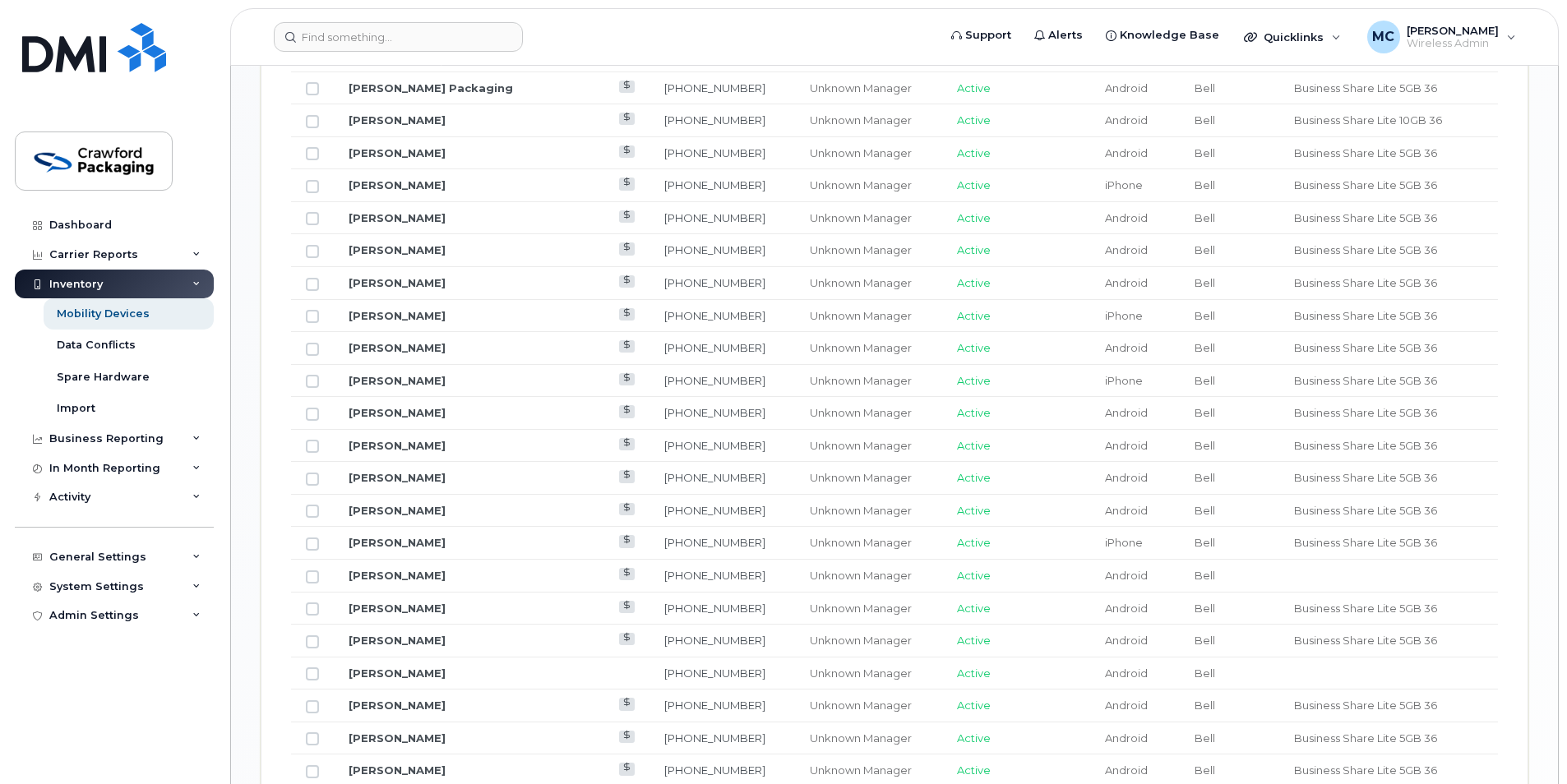
click at [541, 410] on td "Nadir Jetha" at bounding box center [492, 413] width 316 height 33
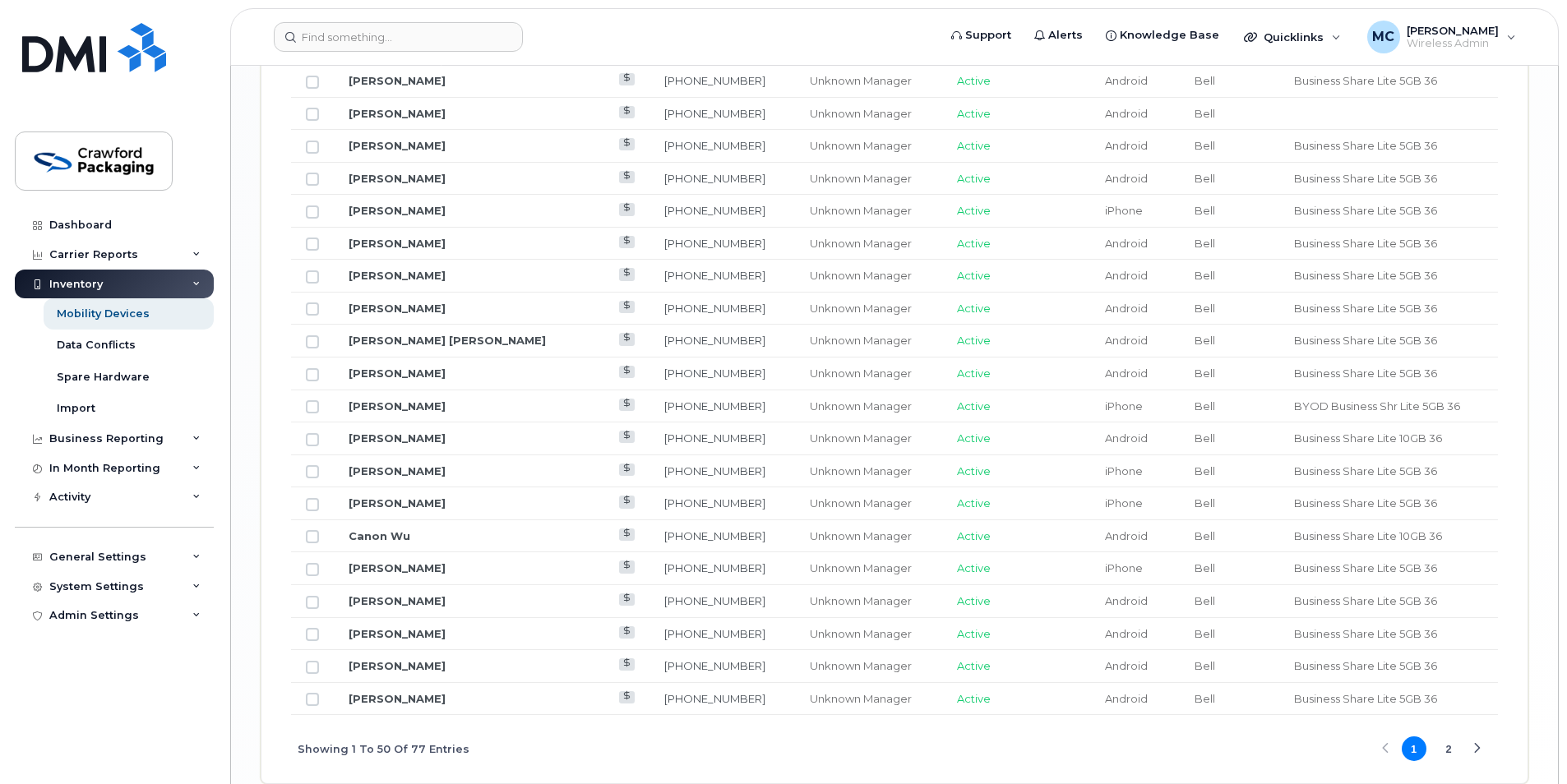
scroll to position [2013, 0]
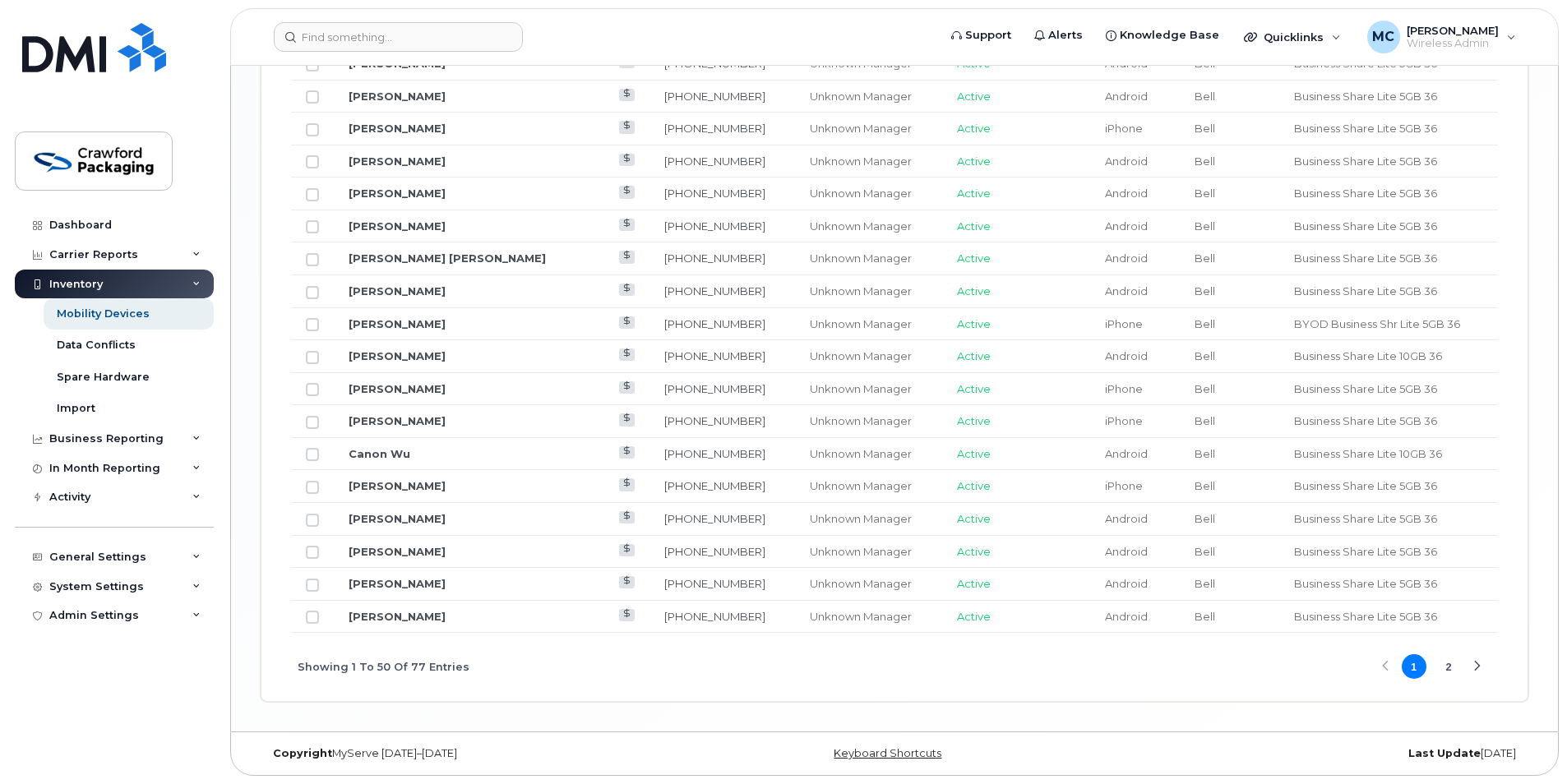
click at [1453, 666] on button "2" at bounding box center [1449, 666] width 25 height 25
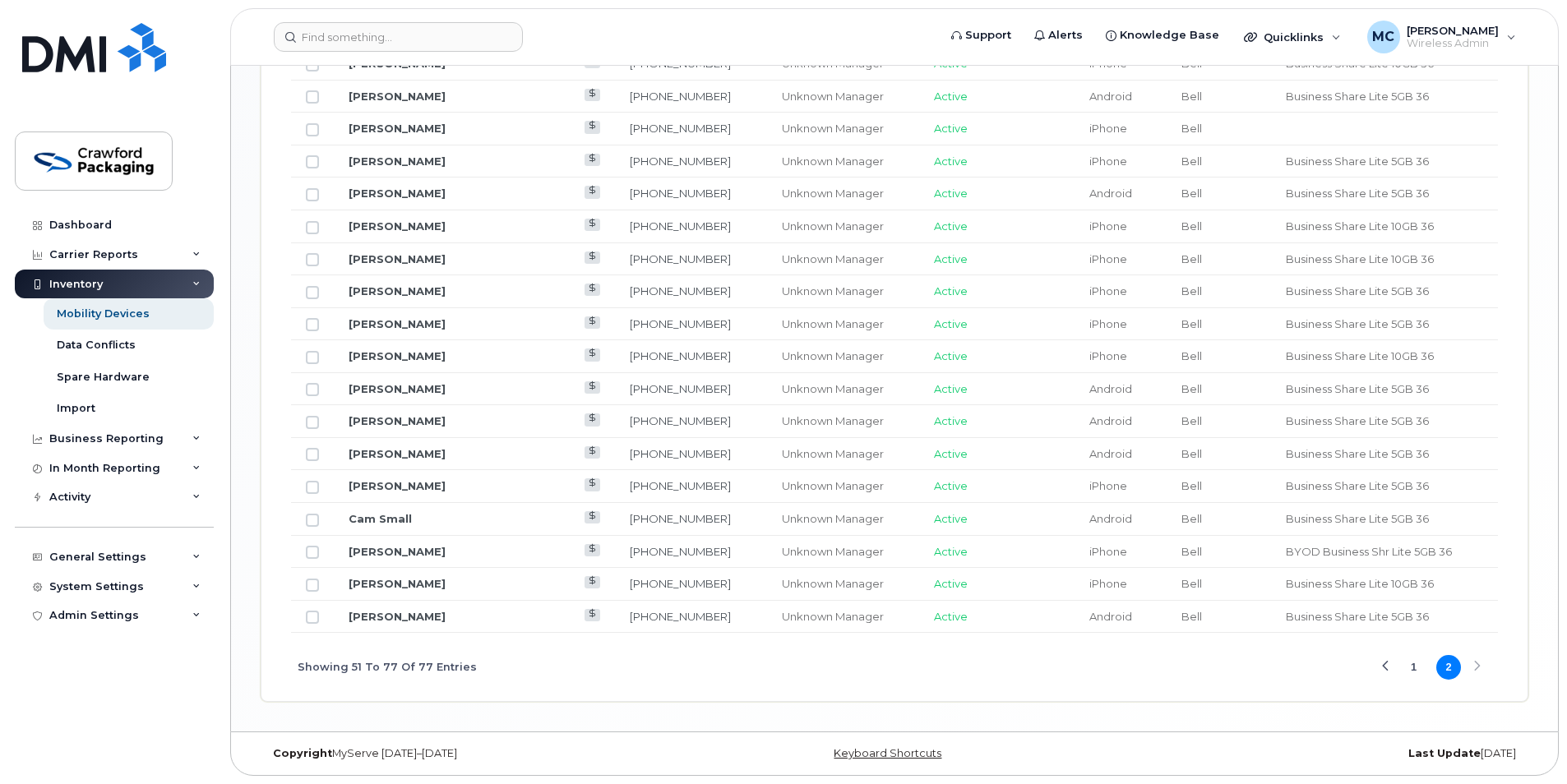
scroll to position [854, 0]
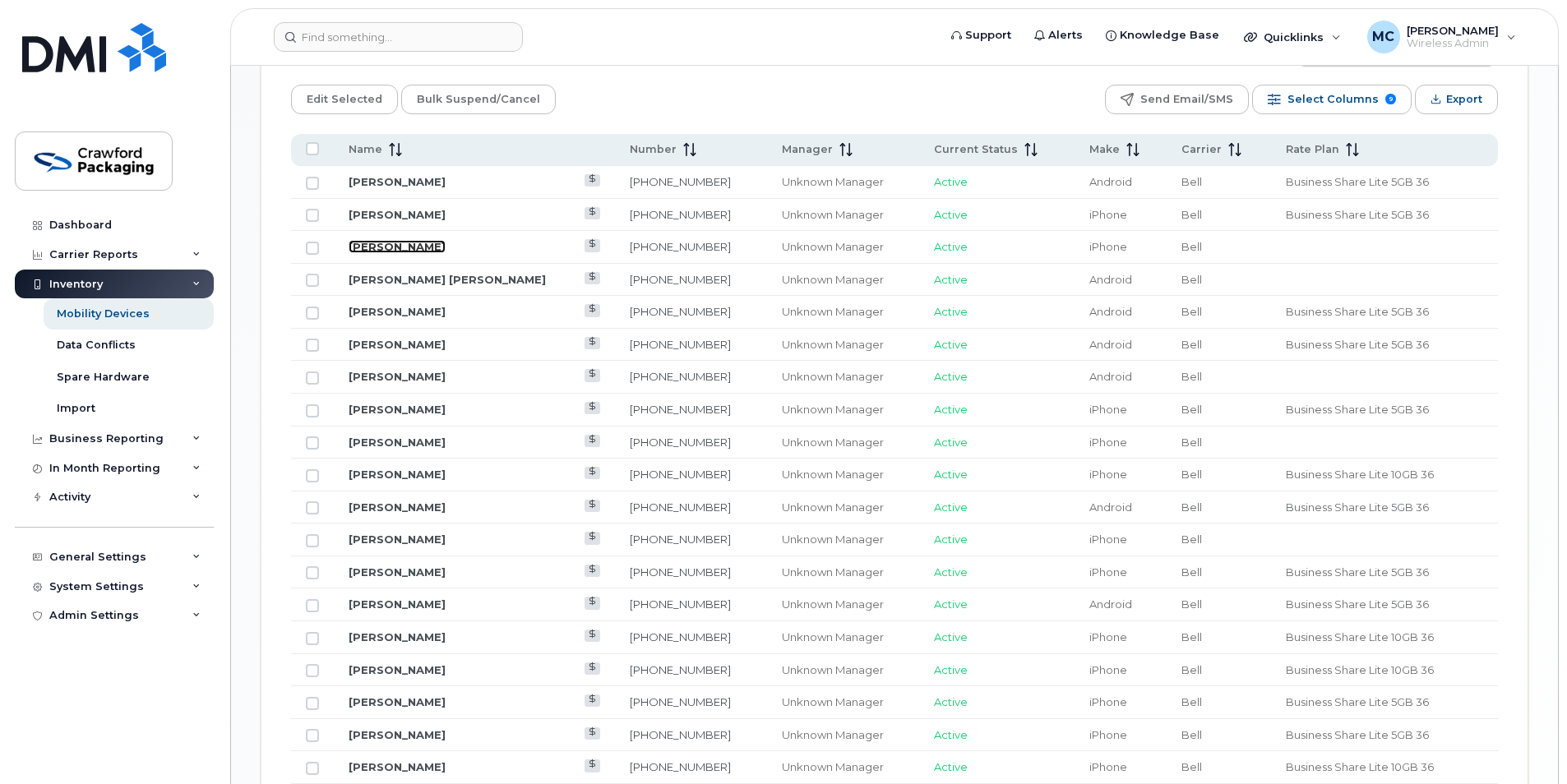
click at [394, 243] on link "[PERSON_NAME]" at bounding box center [397, 247] width 97 height 14
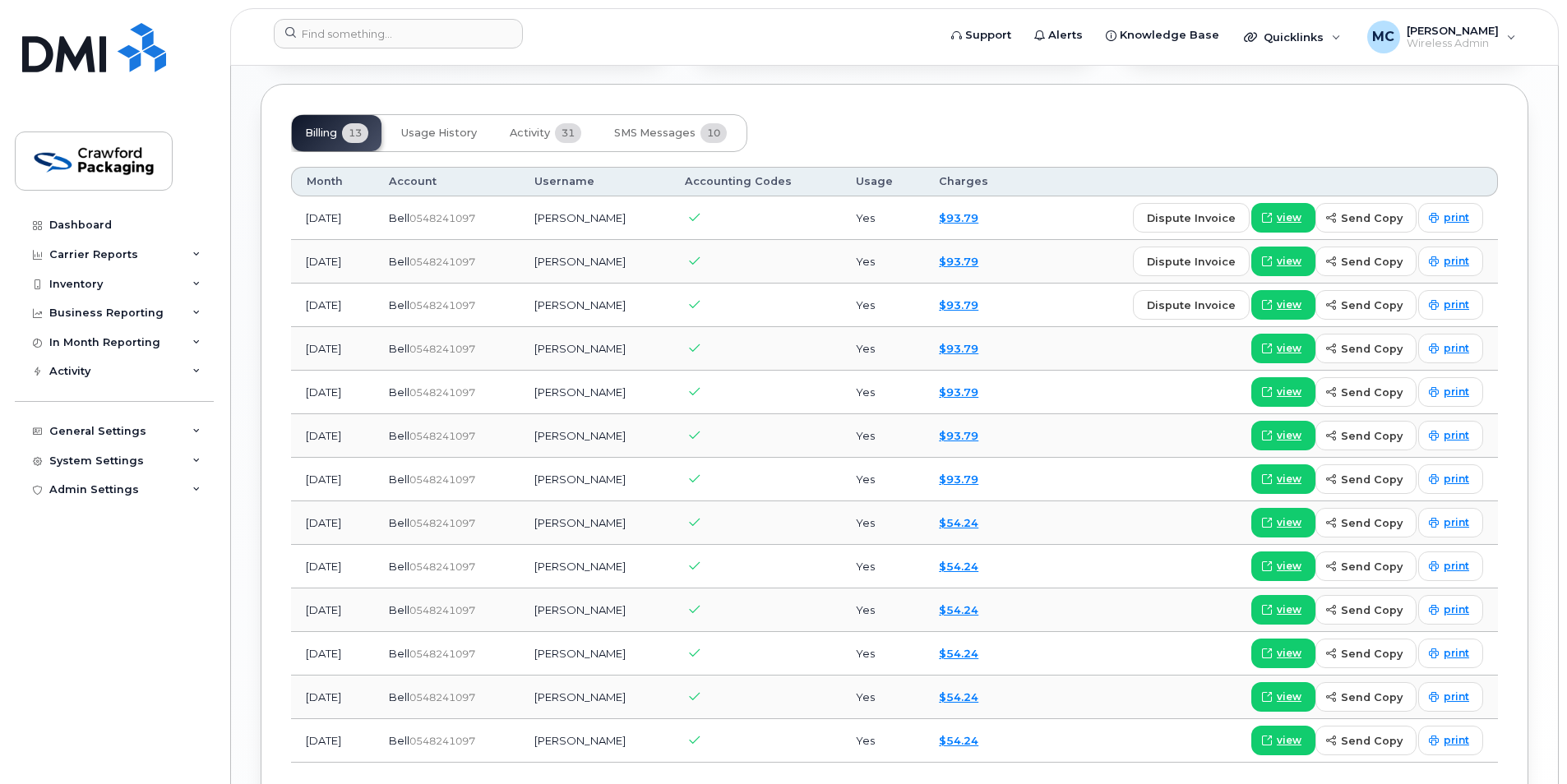
scroll to position [1211, 0]
click at [431, 142] on button "Usage History" at bounding box center [439, 132] width 102 height 36
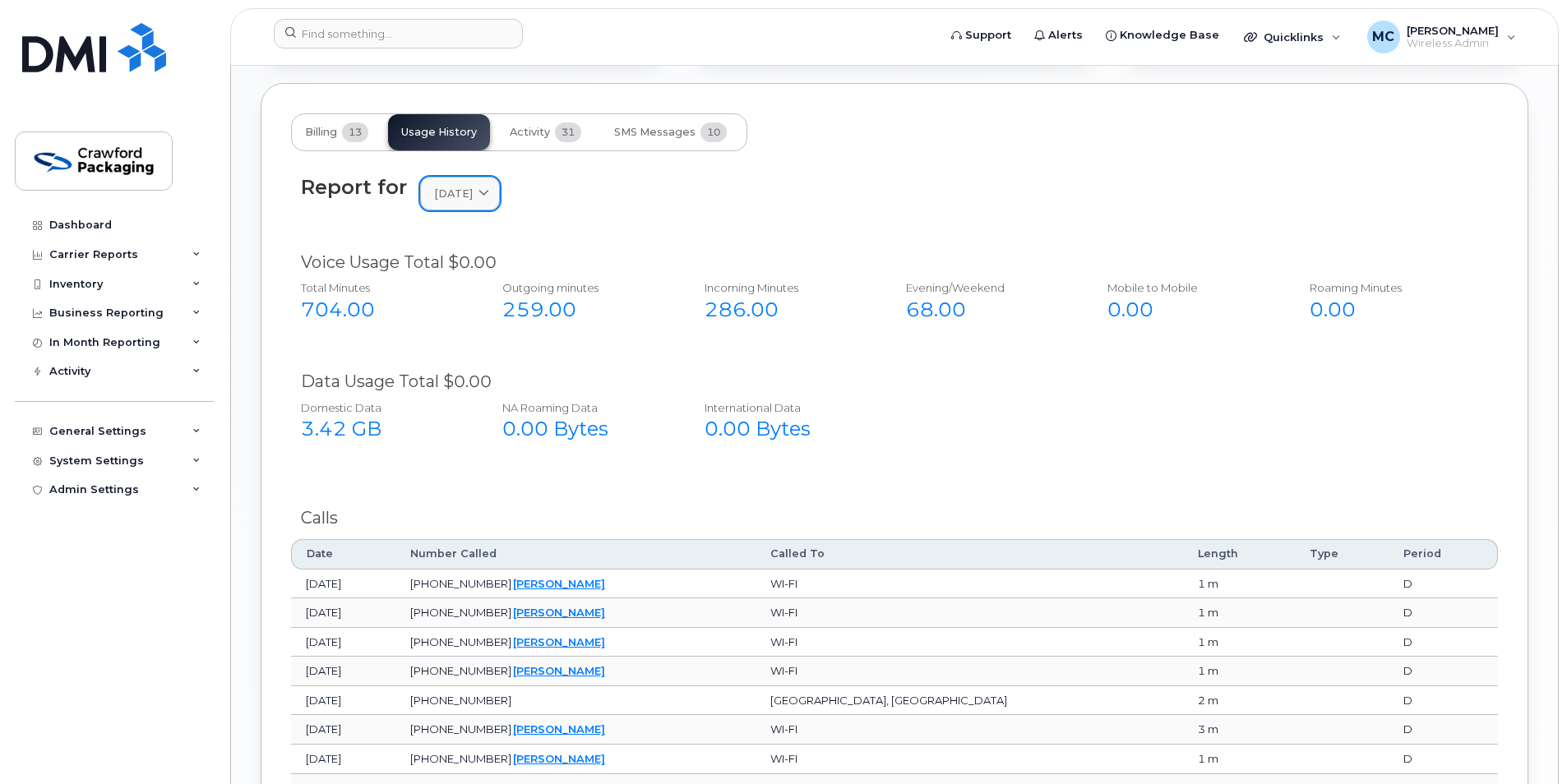
click at [464, 195] on span "[DATE]" at bounding box center [454, 194] width 39 height 15
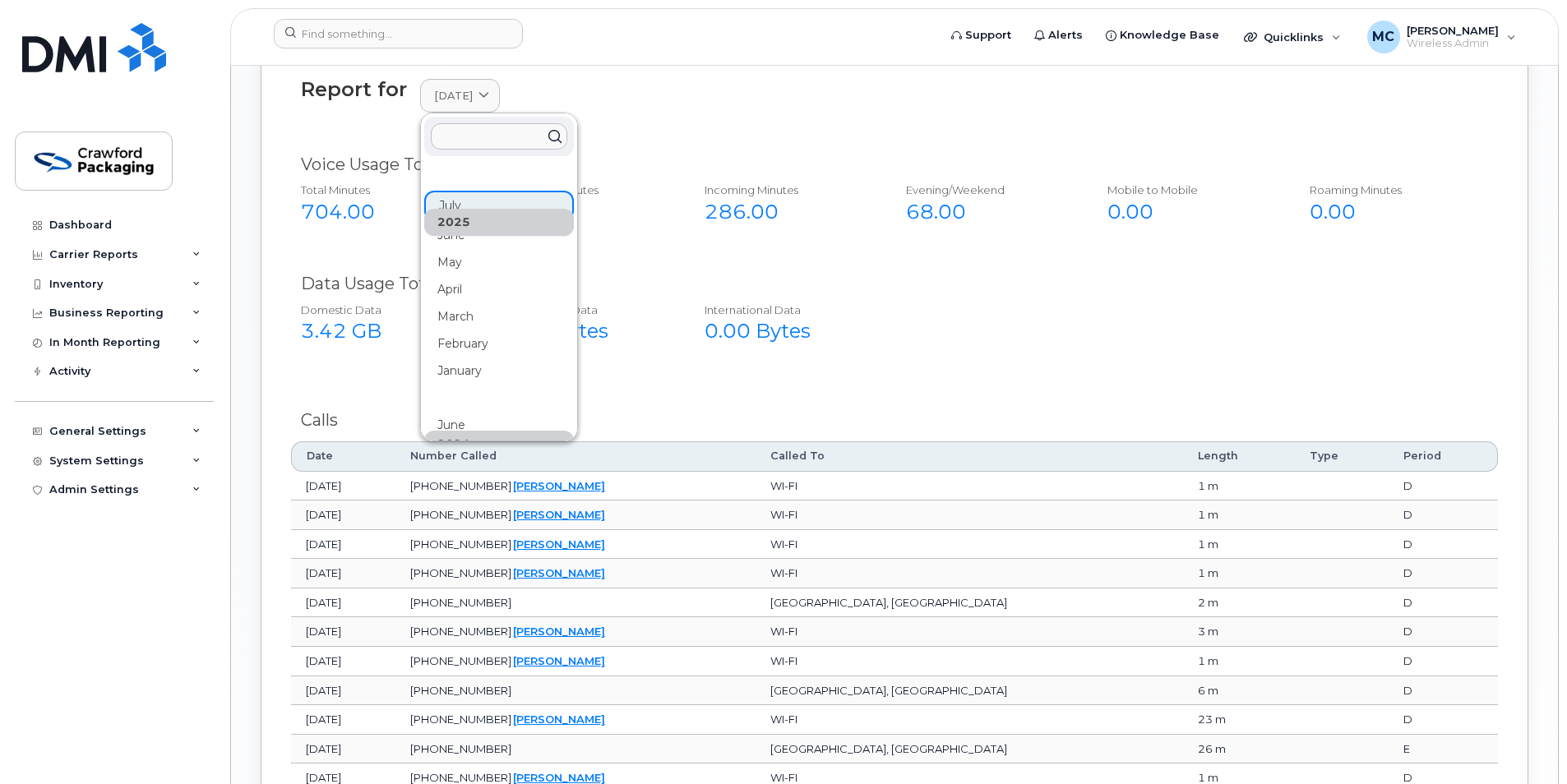
scroll to position [1308, 0]
click at [622, 140] on div "Report for [DATE] [DATE] June May April March February [DATE] June May April Ma…" at bounding box center [894, 107] width 1207 height 74
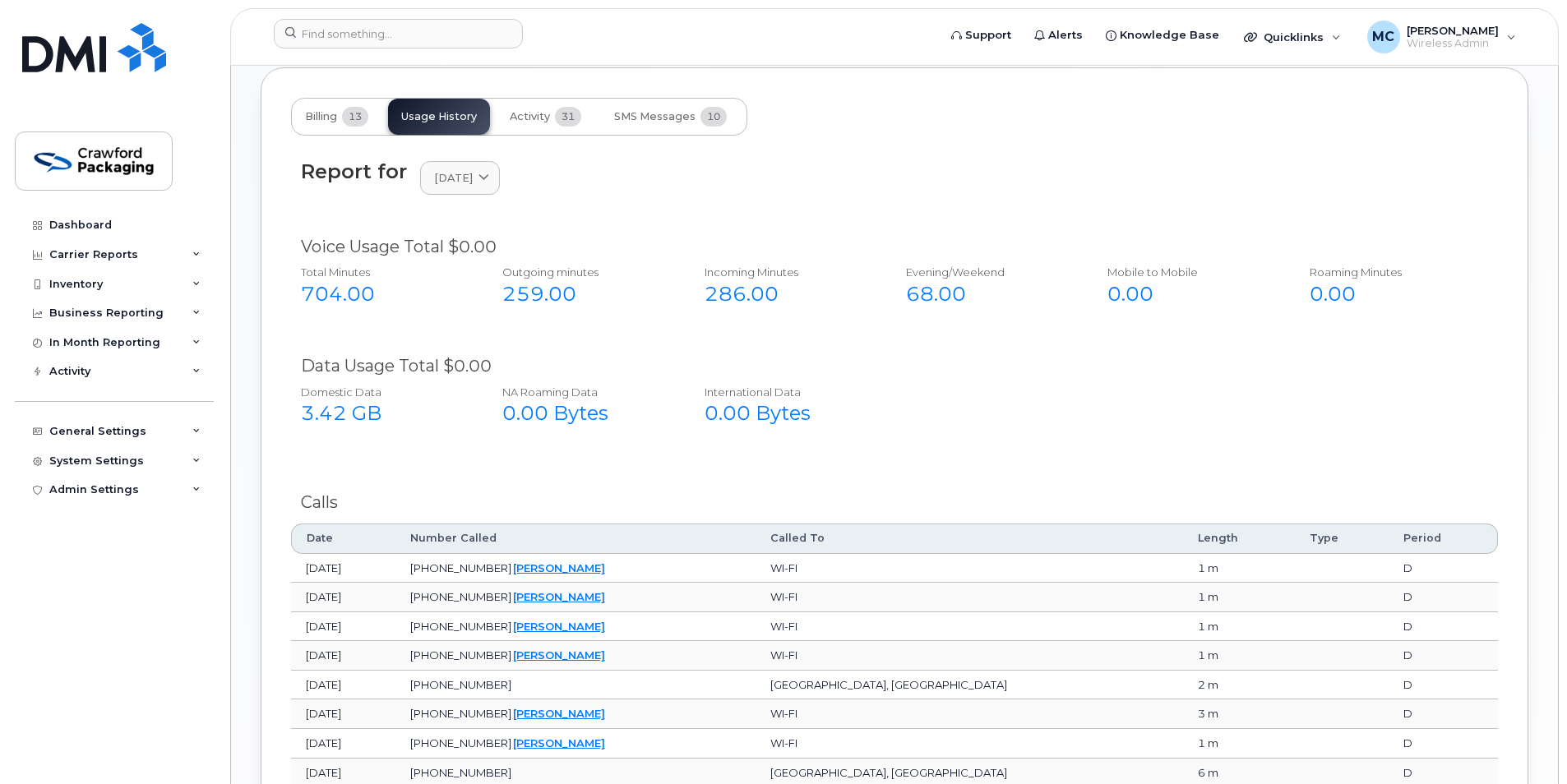
scroll to position [1225, 0]
click at [351, 121] on span "13" at bounding box center [355, 118] width 26 height 19
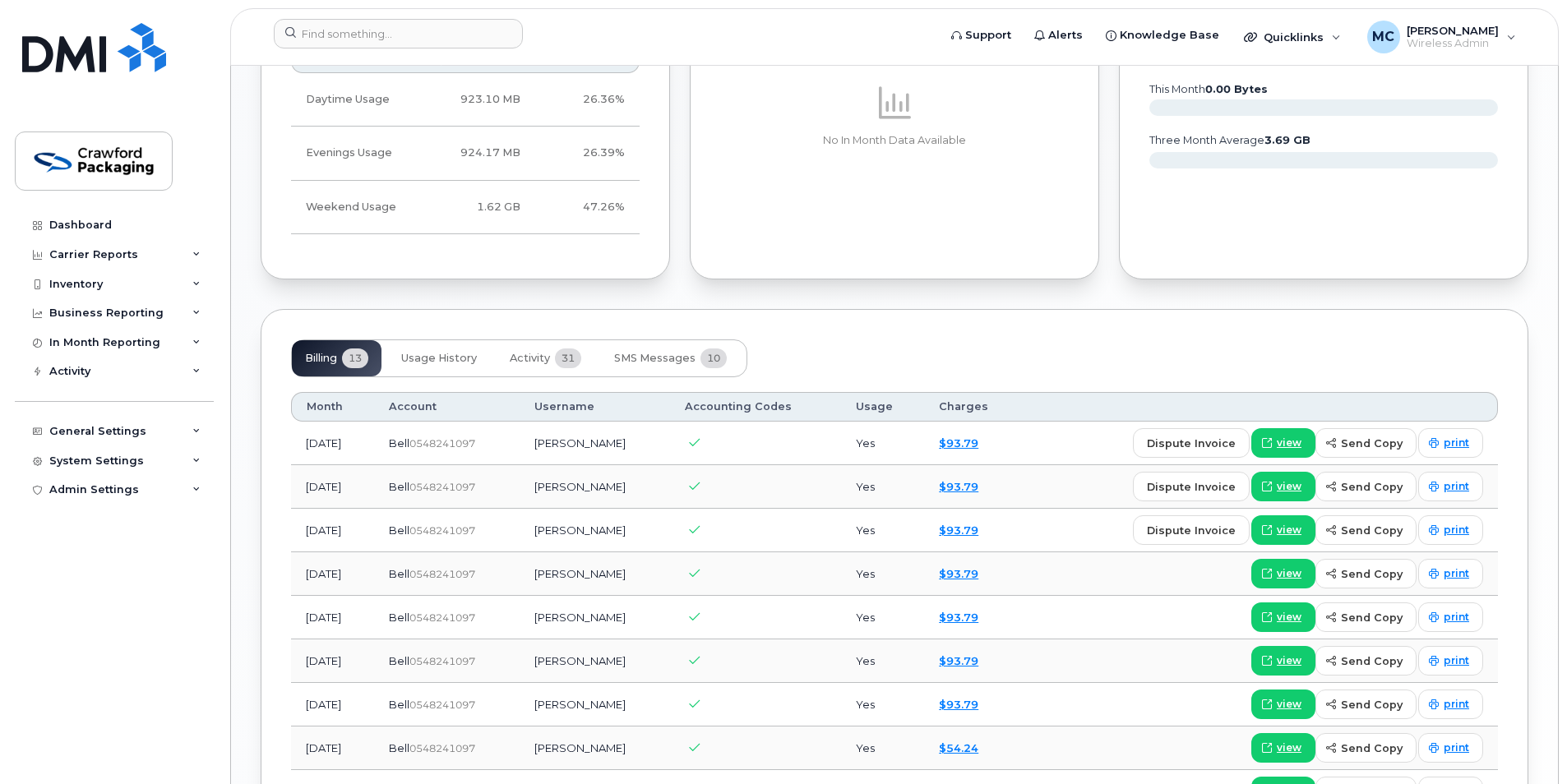
scroll to position [985, 0]
click at [644, 339] on button "SMS Messages 10" at bounding box center [670, 357] width 139 height 36
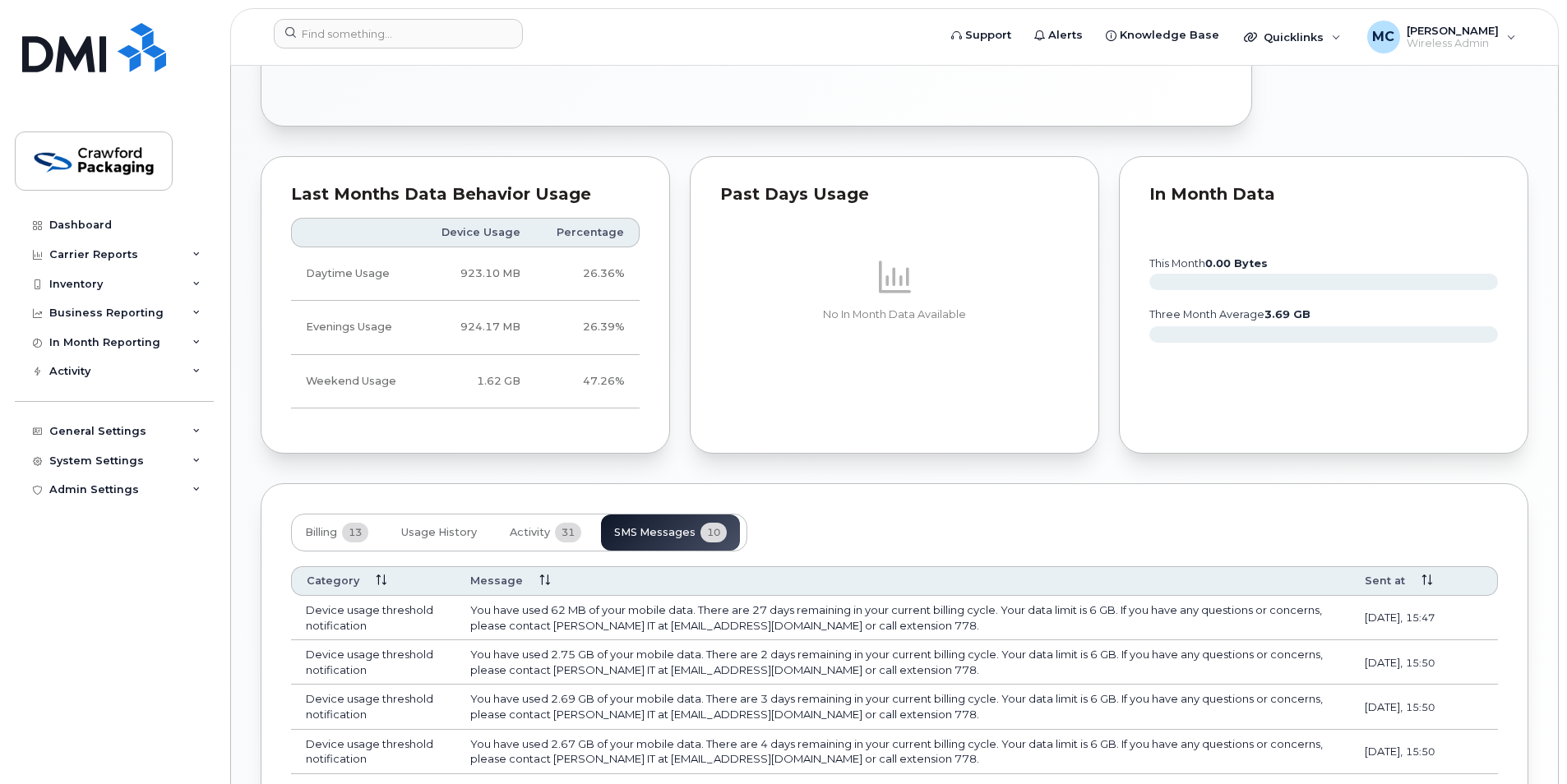
scroll to position [812, 0]
click at [331, 521] on button "Billing 13" at bounding box center [337, 530] width 90 height 36
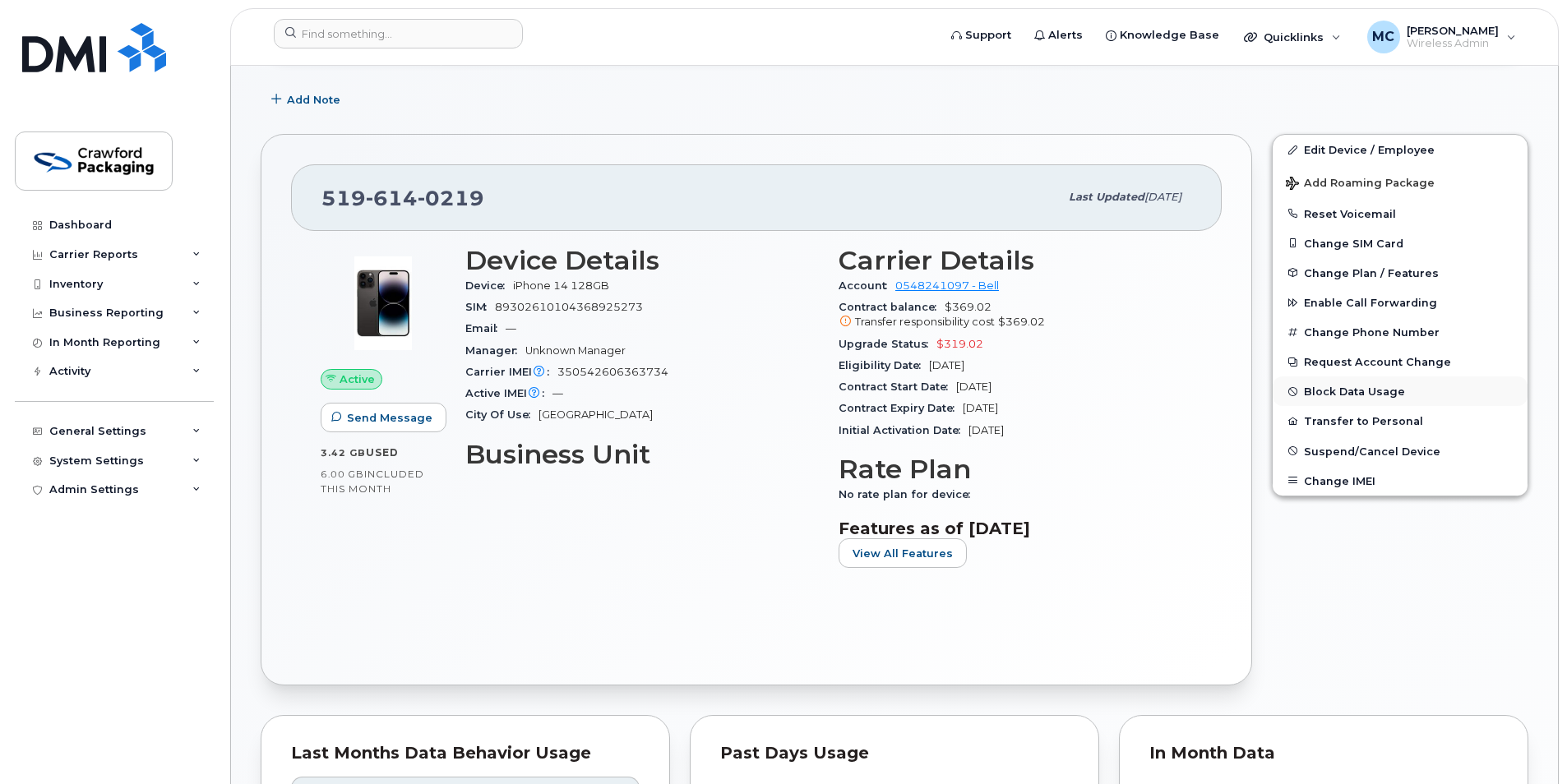
scroll to position [247, 0]
